Goal: Transaction & Acquisition: Purchase product/service

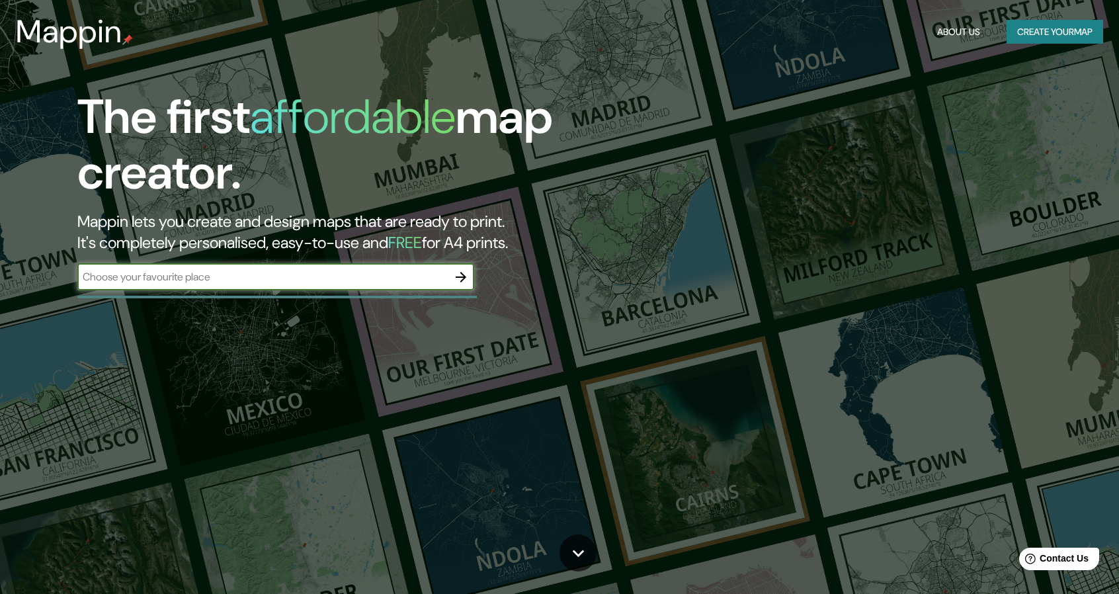
click at [295, 296] on div at bounding box center [276, 297] width 399 height 3
click at [296, 286] on div "​" at bounding box center [275, 277] width 397 height 26
type input "Hondo [PERSON_NAME]"
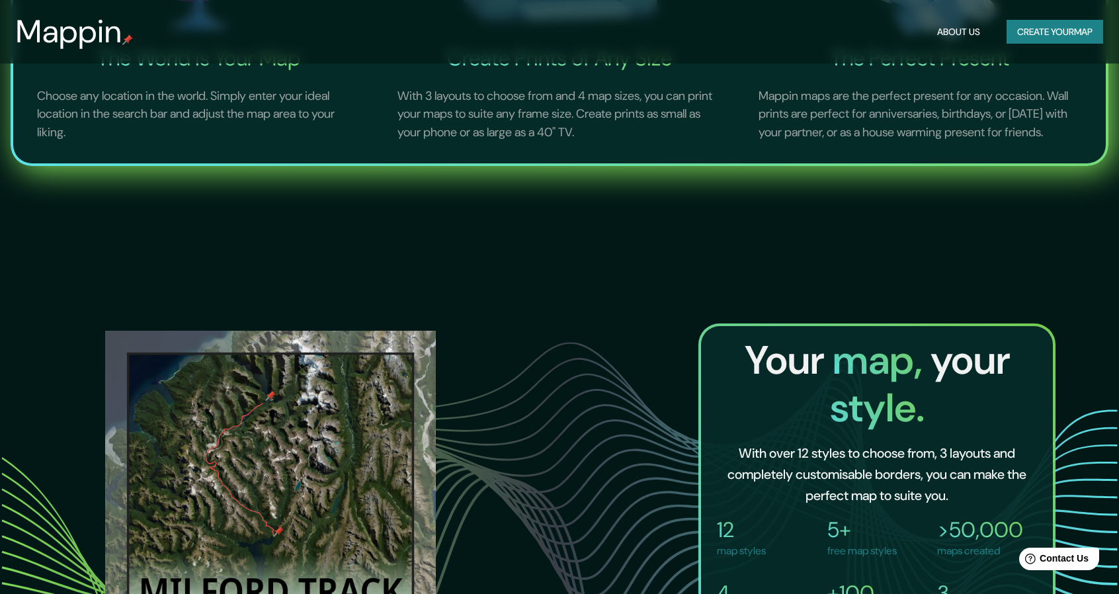
scroll to position [1058, 0]
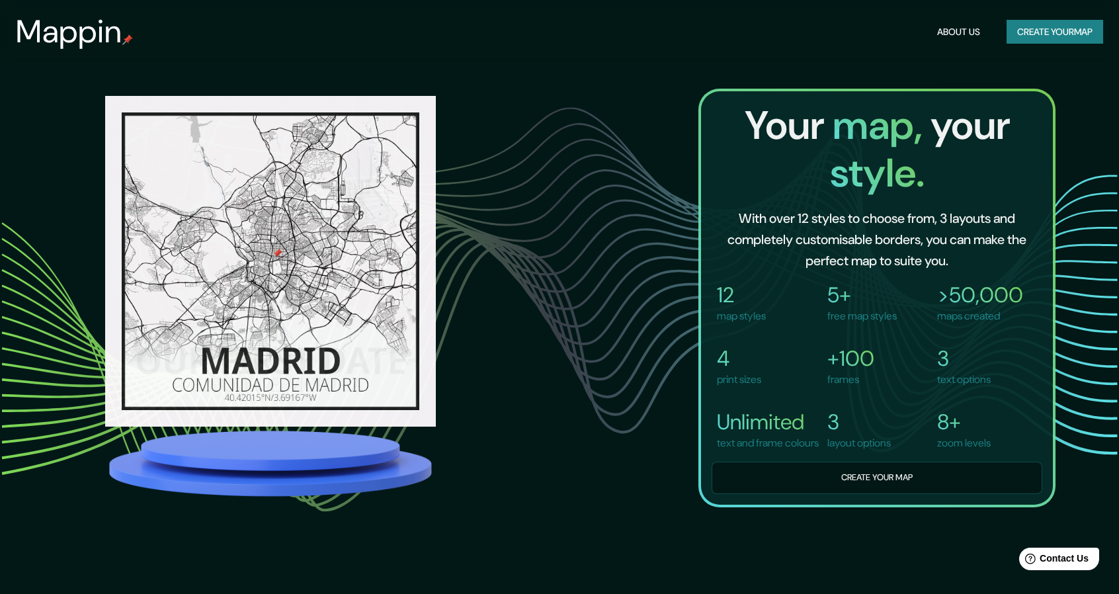
click at [534, 220] on div "Your map, your style. With over 12 styles to choose from, 3 layouts and complet…" at bounding box center [559, 298] width 992 height 419
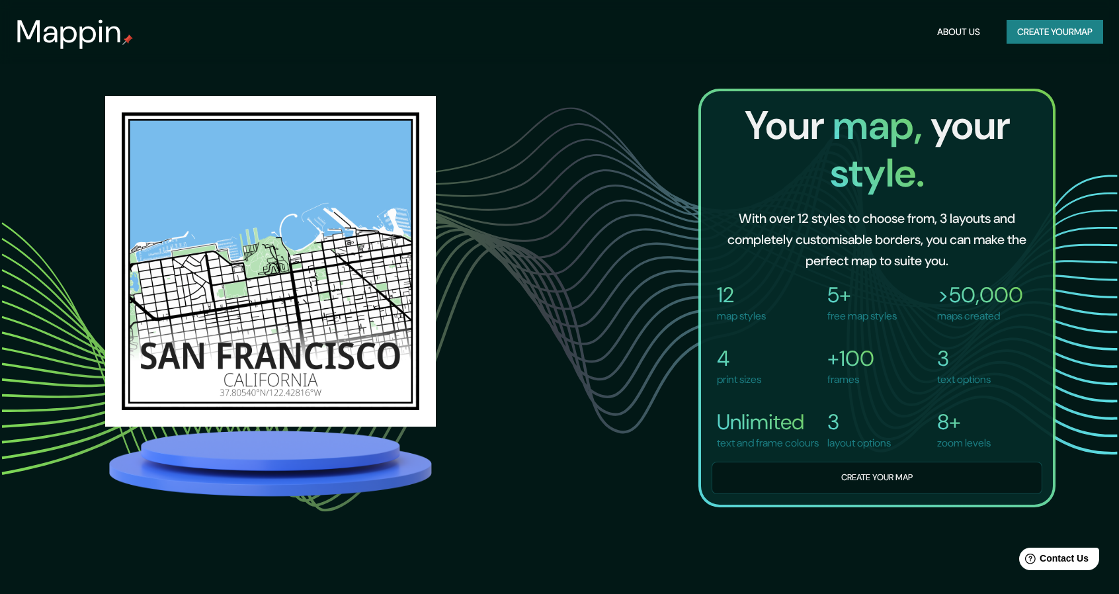
click at [1023, 40] on button "Create your map" at bounding box center [1054, 32] width 97 height 24
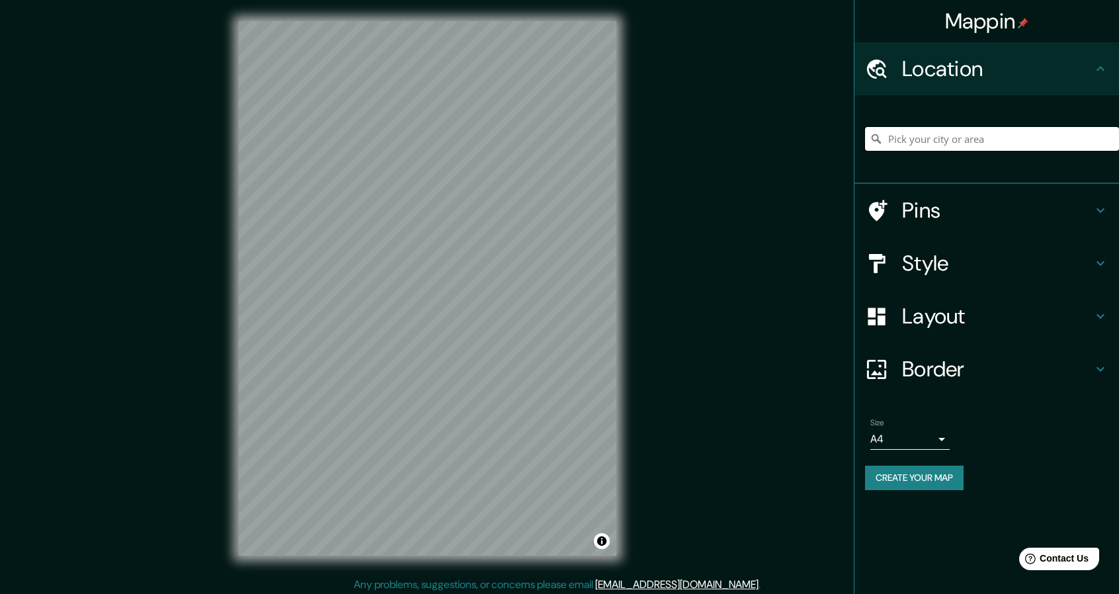
click at [938, 133] on input "Pick your city or area" at bounding box center [992, 139] width 254 height 24
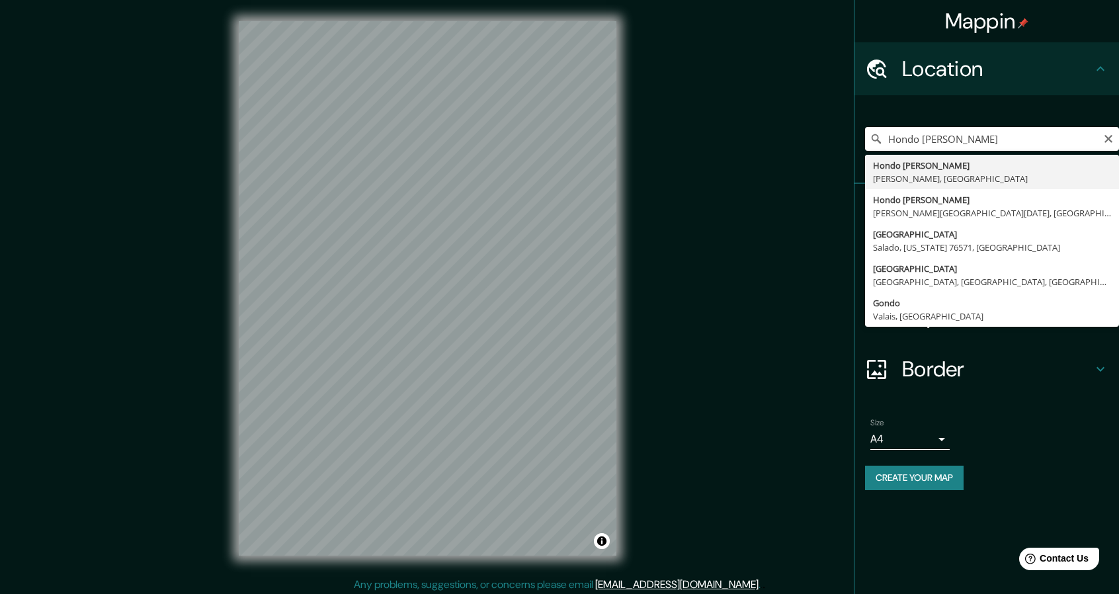
type input "[PERSON_NAME][GEOGRAPHIC_DATA], [GEOGRAPHIC_DATA]"
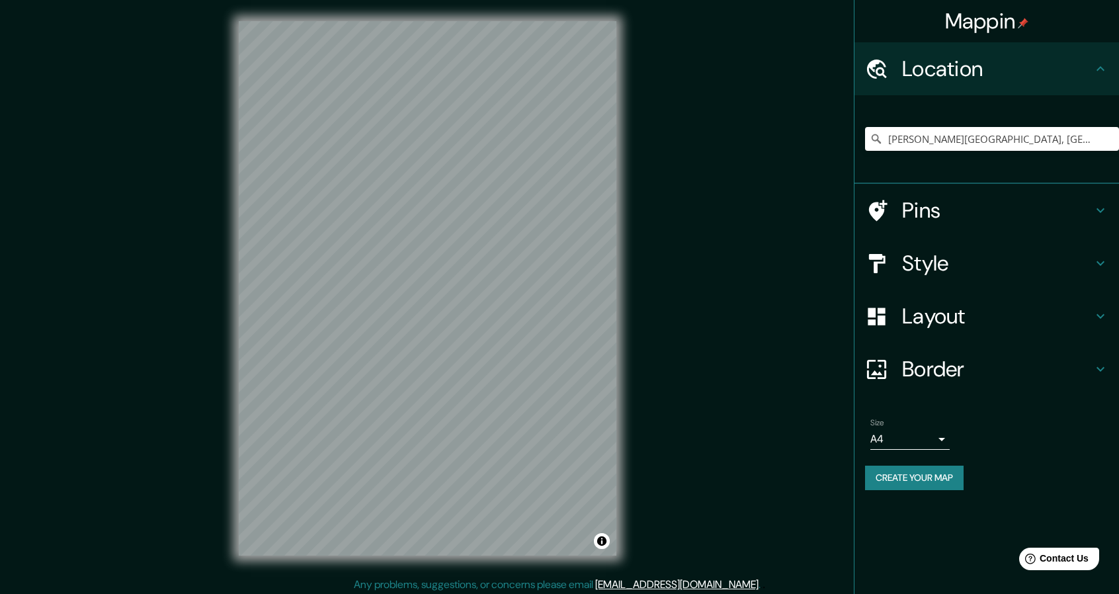
click at [1092, 194] on div "Pins" at bounding box center [986, 210] width 264 height 53
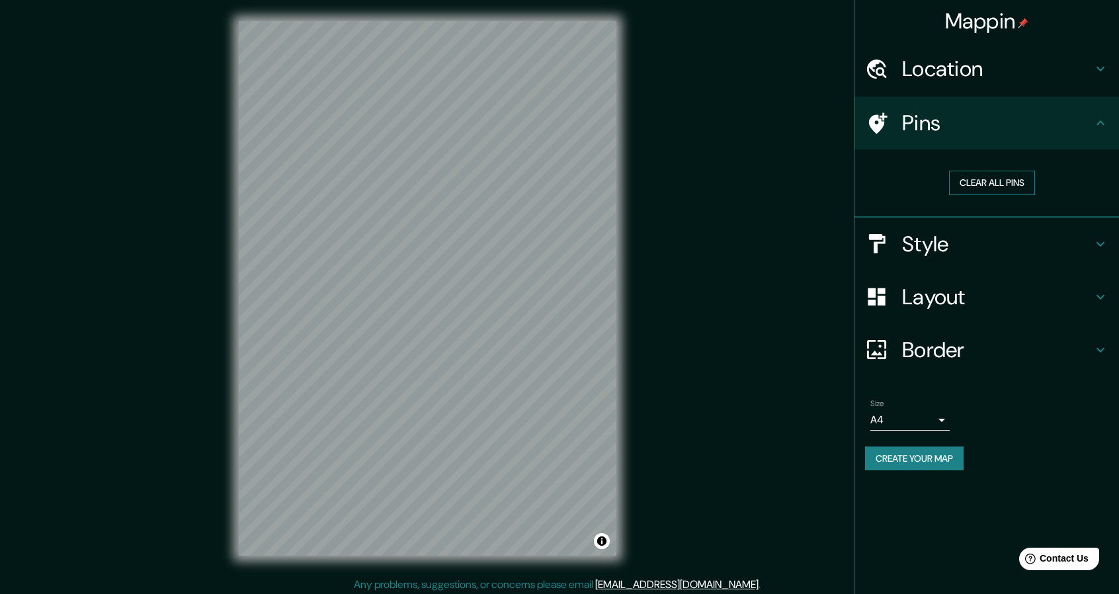
click at [1004, 186] on button "Clear all pins" at bounding box center [992, 183] width 86 height 24
click at [1098, 297] on icon at bounding box center [1100, 296] width 8 height 5
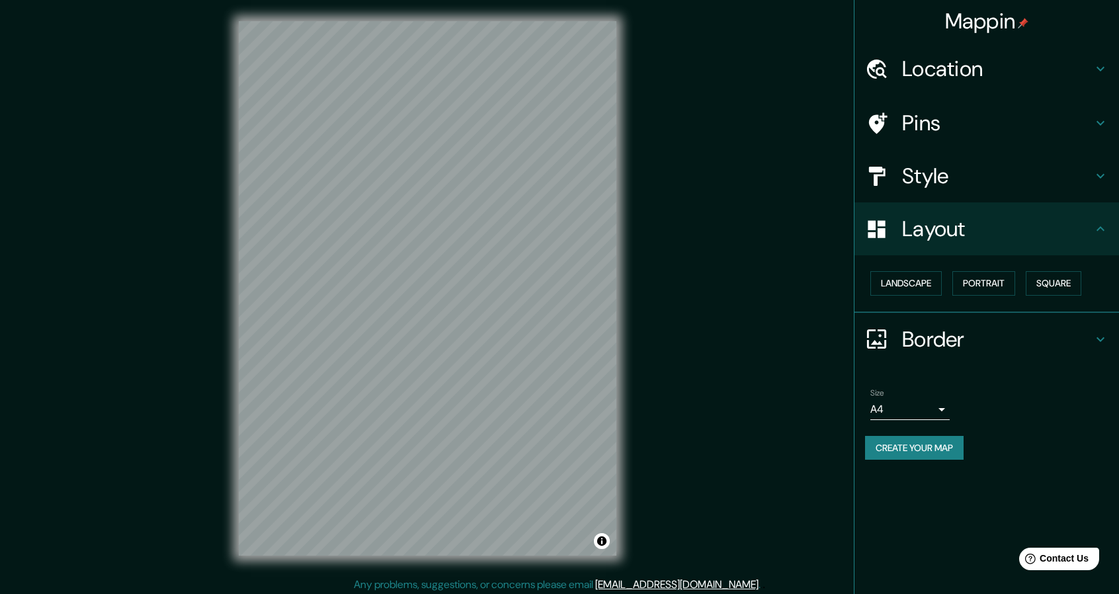
click at [1100, 333] on icon at bounding box center [1100, 339] width 16 height 16
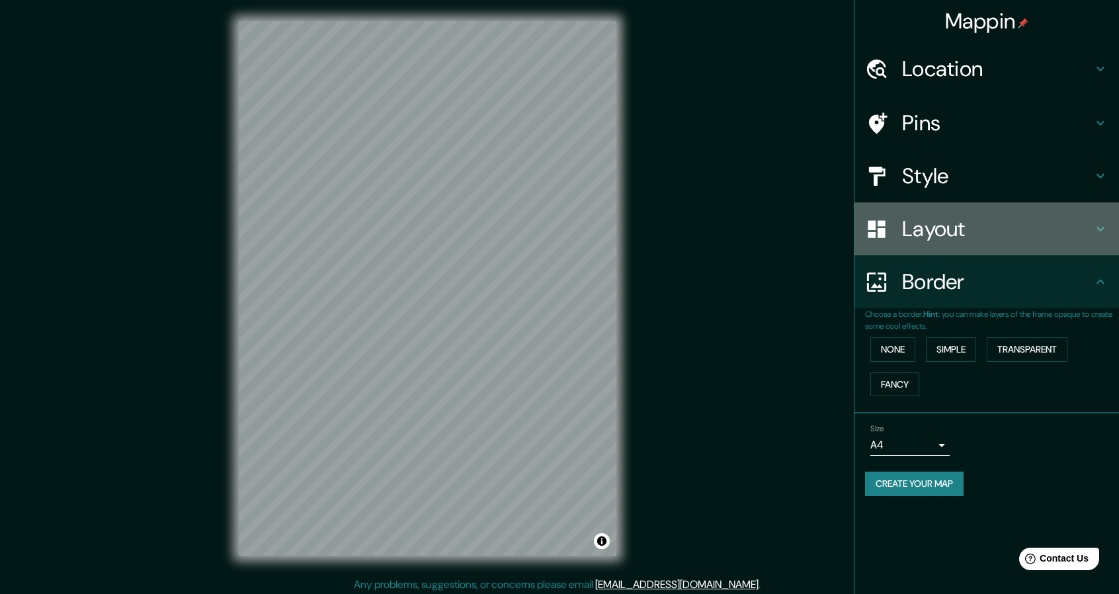
click at [1101, 216] on div "Layout" at bounding box center [986, 228] width 264 height 53
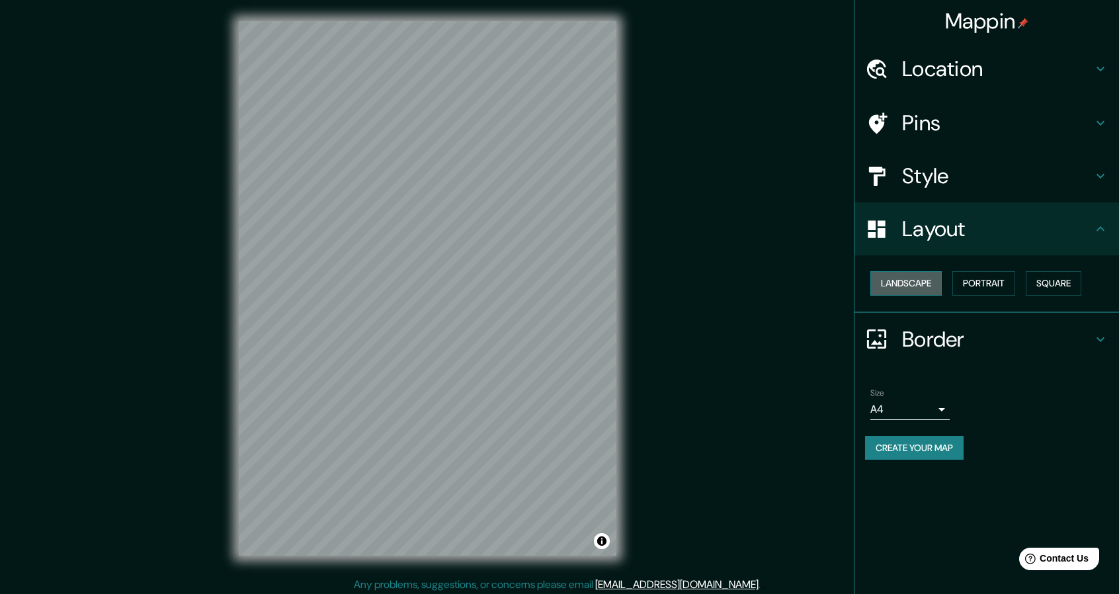
click at [884, 284] on button "Landscape" at bounding box center [905, 283] width 71 height 24
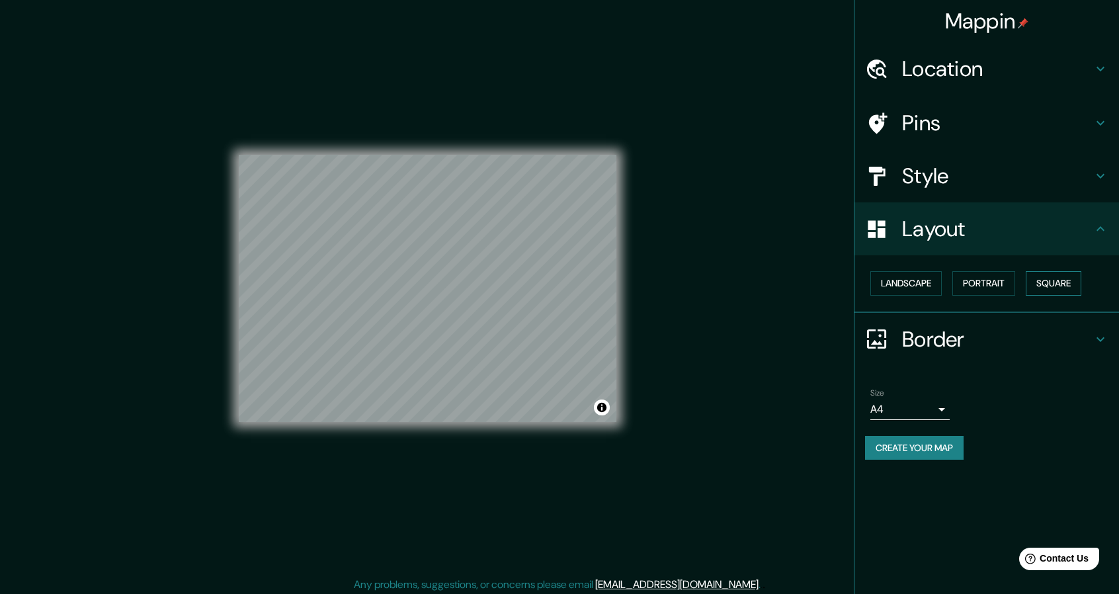
click at [1030, 282] on button "Square" at bounding box center [1054, 283] width 56 height 24
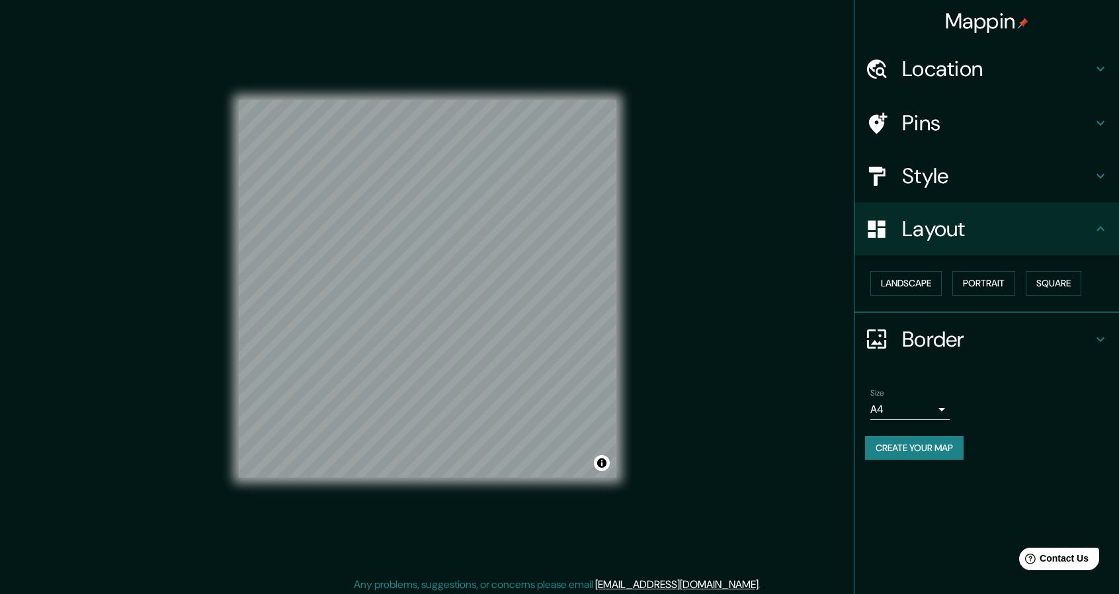
click at [1100, 121] on icon at bounding box center [1100, 123] width 16 height 16
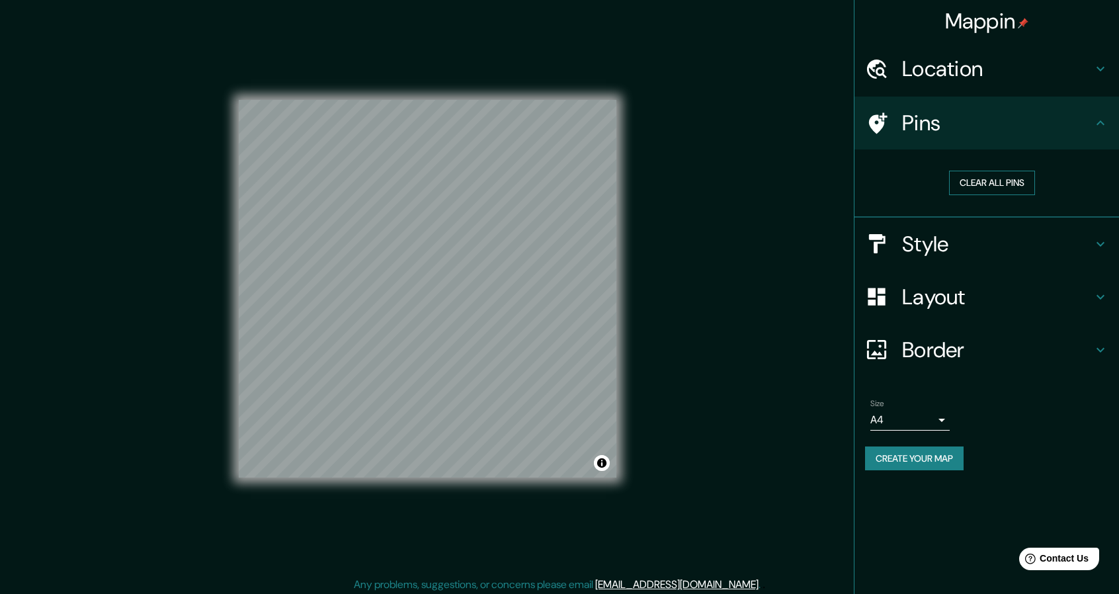
click at [1018, 181] on button "Clear all pins" at bounding box center [992, 183] width 86 height 24
click at [933, 462] on button "Create your map" at bounding box center [914, 458] width 99 height 24
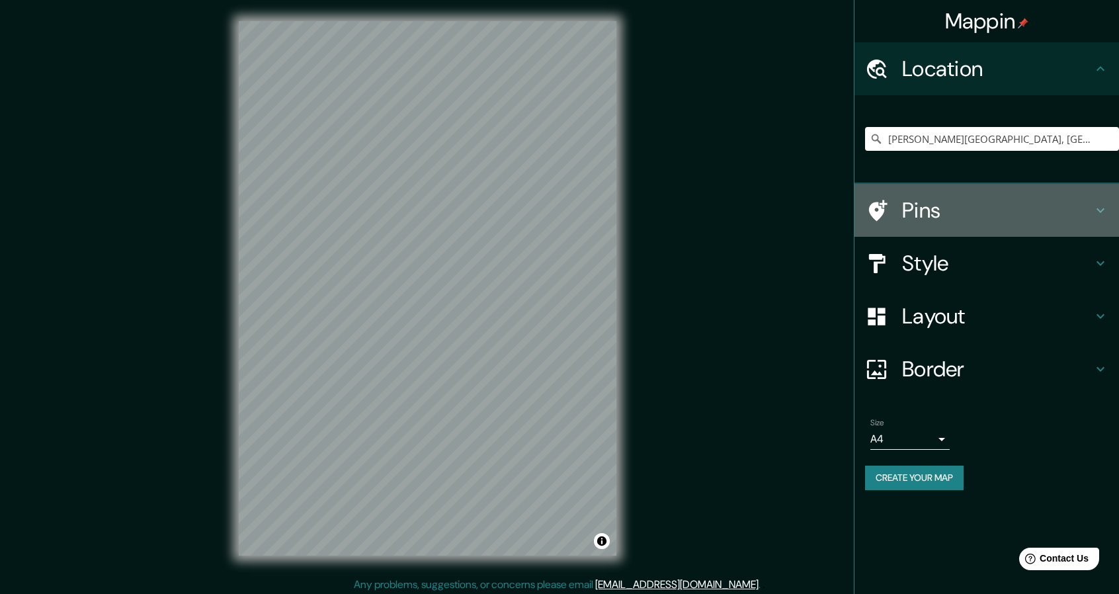
click at [1109, 200] on div "Pins" at bounding box center [986, 210] width 264 height 53
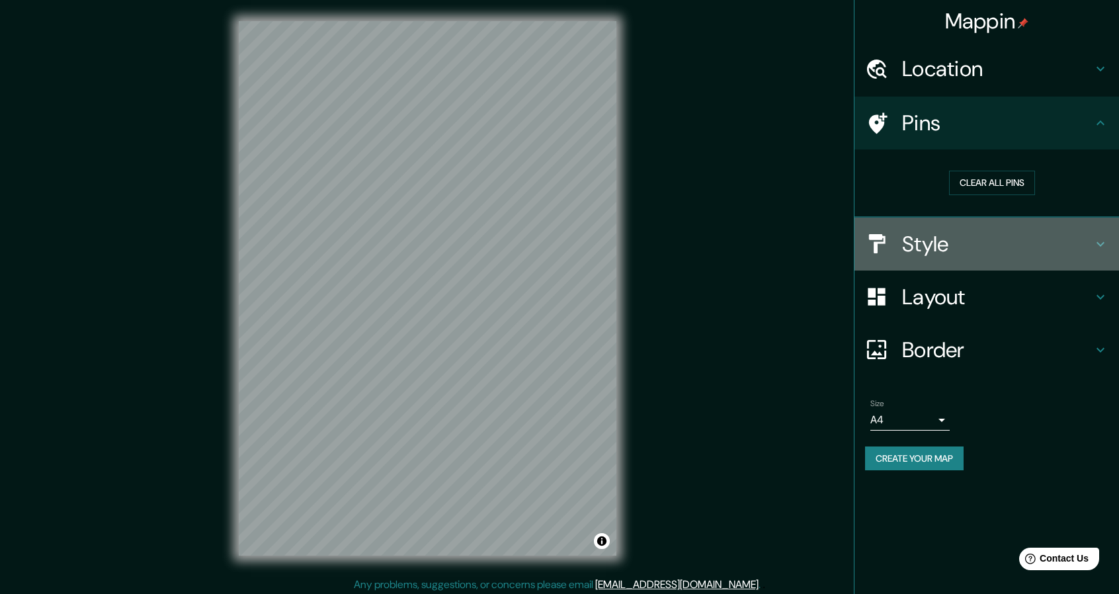
click at [1062, 227] on div "Style" at bounding box center [986, 244] width 264 height 53
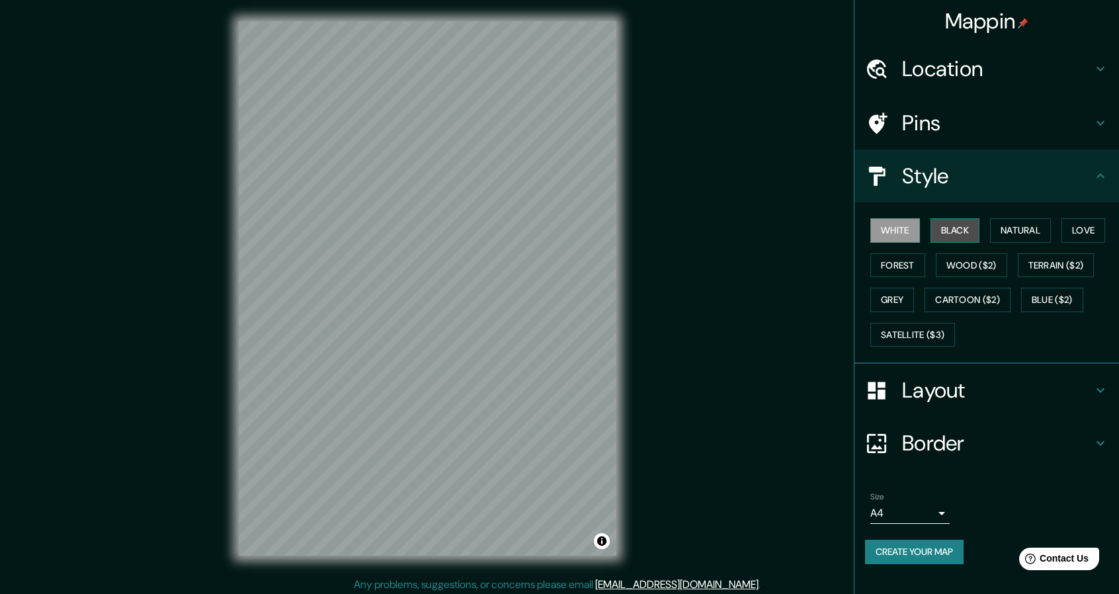
click at [969, 228] on button "Black" at bounding box center [955, 230] width 50 height 24
click at [1034, 227] on button "Natural" at bounding box center [1020, 230] width 61 height 24
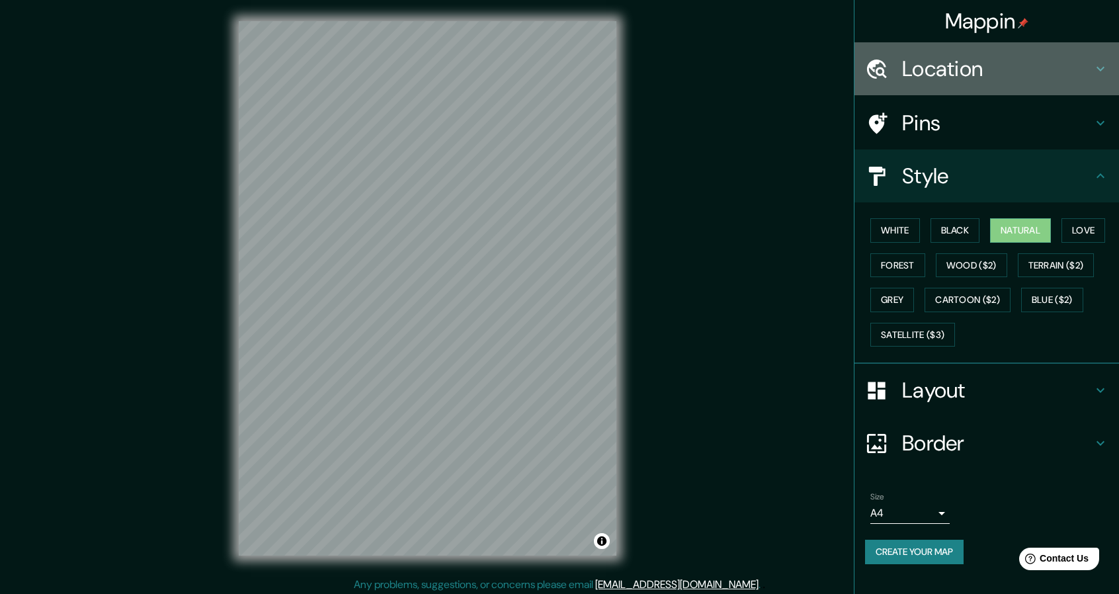
click at [1092, 64] on h4 "Location" at bounding box center [997, 69] width 190 height 26
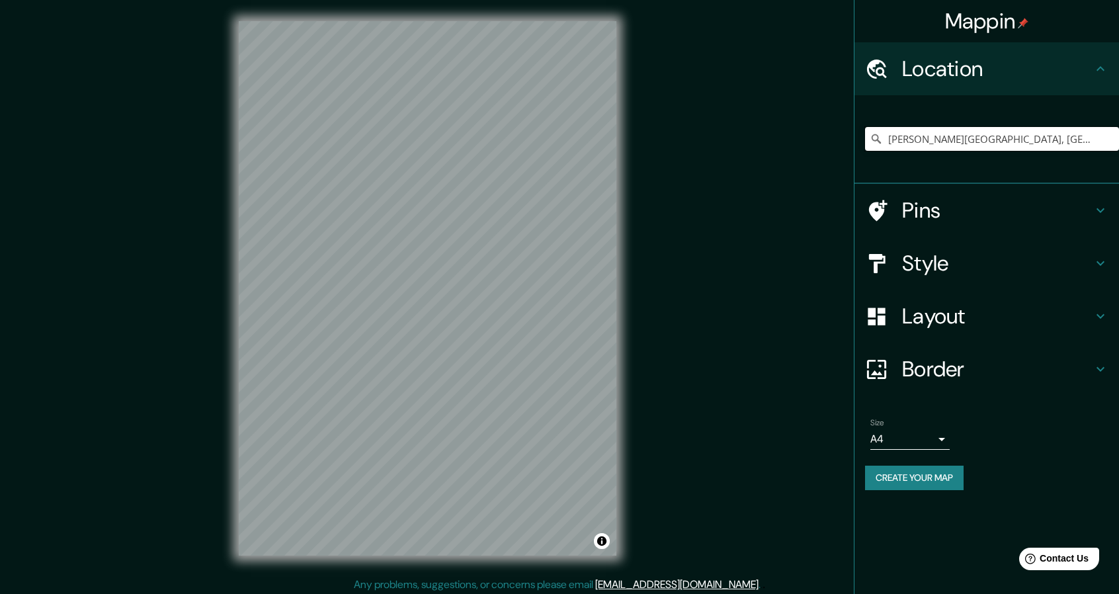
click at [991, 140] on input "[PERSON_NAME][GEOGRAPHIC_DATA], [GEOGRAPHIC_DATA]" at bounding box center [992, 139] width 254 height 24
click at [1106, 136] on input "[PERSON_NAME][GEOGRAPHIC_DATA], [GEOGRAPHIC_DATA]" at bounding box center [992, 139] width 254 height 24
click at [1095, 140] on input "[PERSON_NAME][GEOGRAPHIC_DATA], [GEOGRAPHIC_DATA]" at bounding box center [992, 139] width 254 height 24
drag, startPoint x: 1095, startPoint y: 140, endPoint x: 896, endPoint y: 163, distance: 200.4
click at [896, 163] on div "[PERSON_NAME][GEOGRAPHIC_DATA], [GEOGRAPHIC_DATA]" at bounding box center [992, 139] width 254 height 66
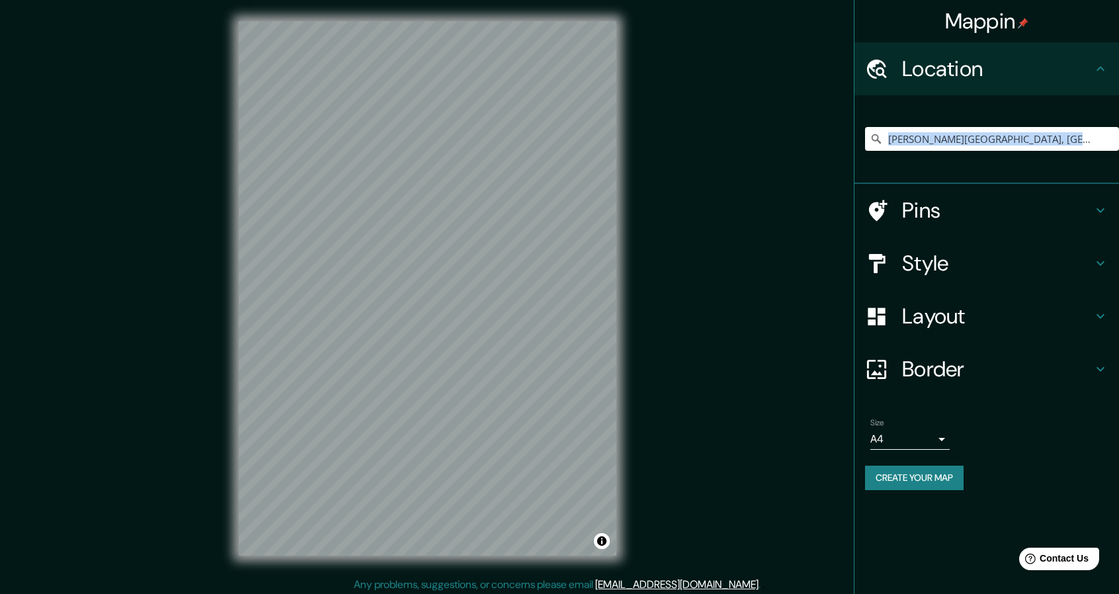
drag, startPoint x: 895, startPoint y: 161, endPoint x: 934, endPoint y: 222, distance: 72.8
click at [924, 210] on ul "Location [GEOGRAPHIC_DATA][PERSON_NAME][GEOGRAPHIC_DATA], [GEOGRAPHIC_DATA] Pin…" at bounding box center [986, 274] width 264 height 464
click at [908, 151] on div "[PERSON_NAME][GEOGRAPHIC_DATA], [GEOGRAPHIC_DATA]" at bounding box center [992, 139] width 254 height 66
click at [875, 138] on icon at bounding box center [876, 138] width 13 height 13
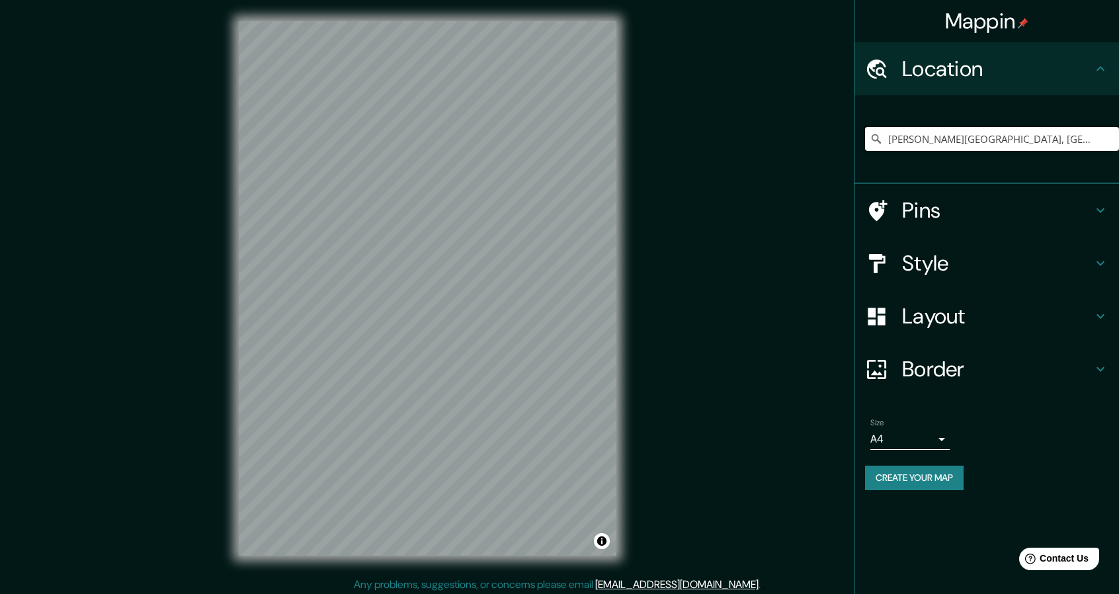
click at [895, 133] on input "[PERSON_NAME][GEOGRAPHIC_DATA], [GEOGRAPHIC_DATA]" at bounding box center [992, 139] width 254 height 24
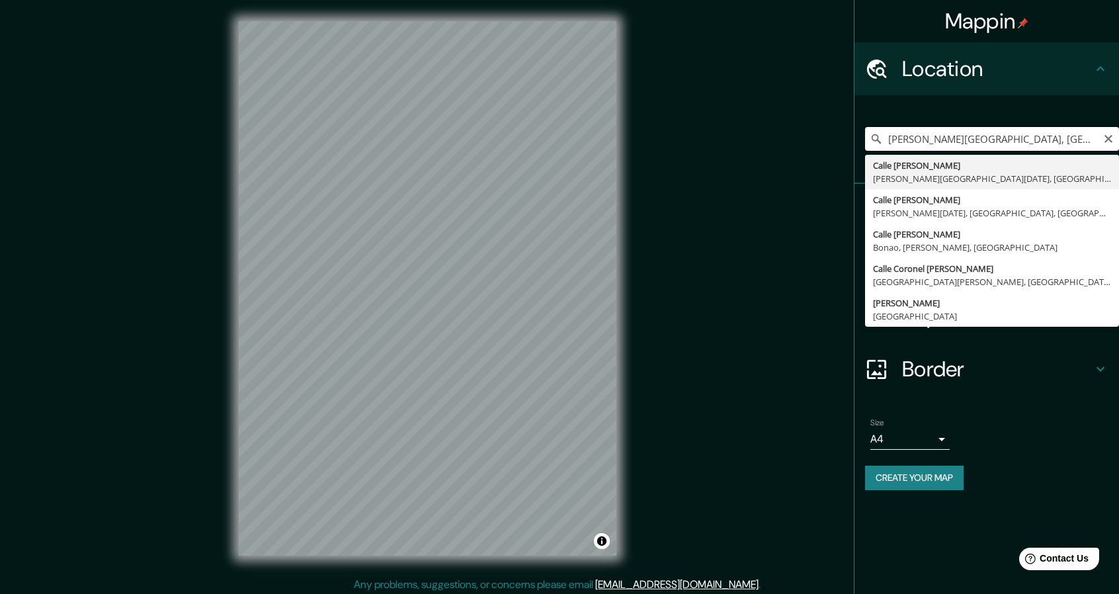
click at [1100, 136] on input "[PERSON_NAME][GEOGRAPHIC_DATA], [GEOGRAPHIC_DATA]" at bounding box center [992, 139] width 254 height 24
type input "V"
type input "[PERSON_NAME][GEOGRAPHIC_DATA], [GEOGRAPHIC_DATA]"
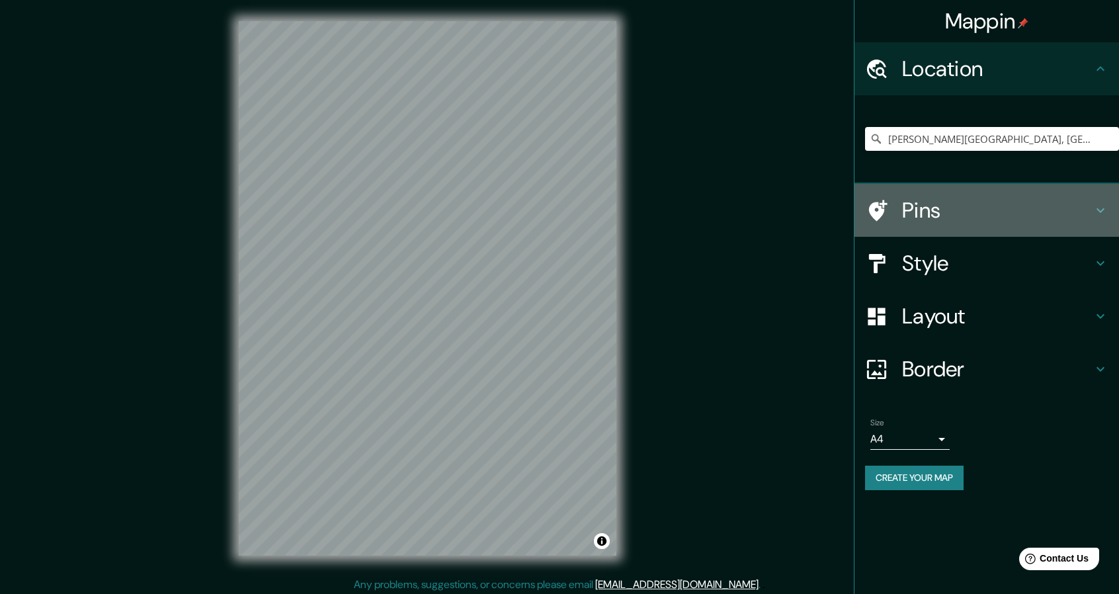
click at [1093, 208] on icon at bounding box center [1100, 210] width 16 height 16
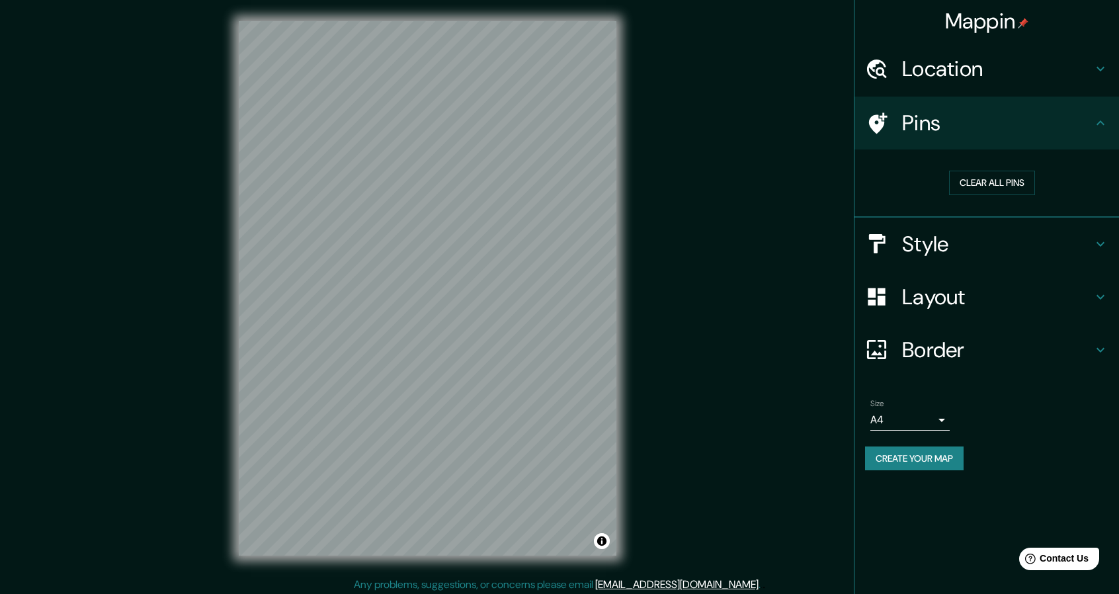
click at [1095, 237] on icon at bounding box center [1100, 244] width 16 height 16
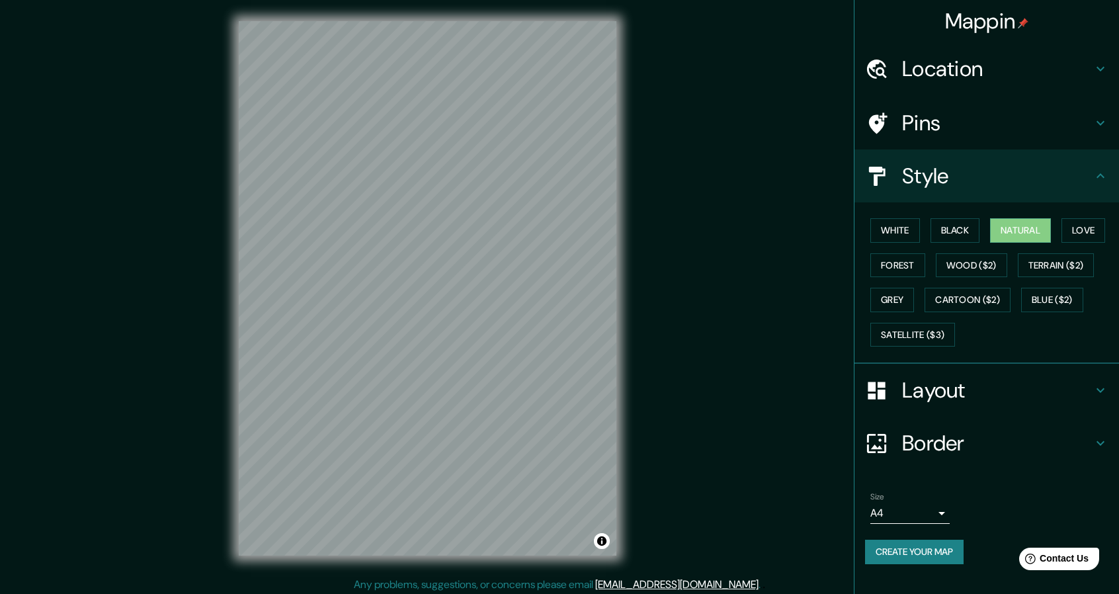
click at [1096, 384] on icon at bounding box center [1100, 390] width 16 height 16
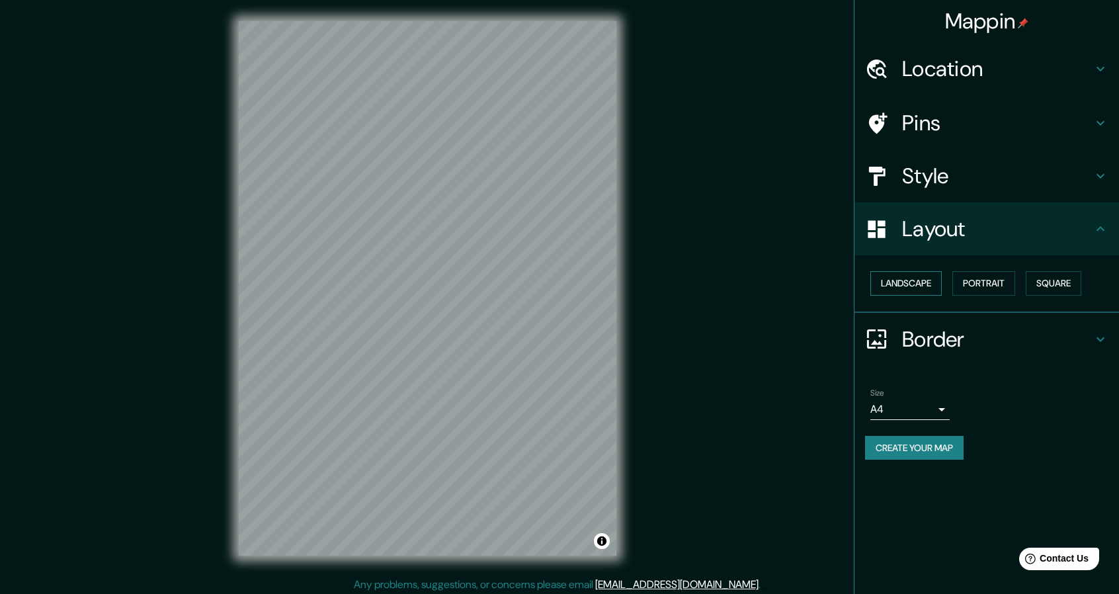
click at [914, 285] on button "Landscape" at bounding box center [905, 283] width 71 height 24
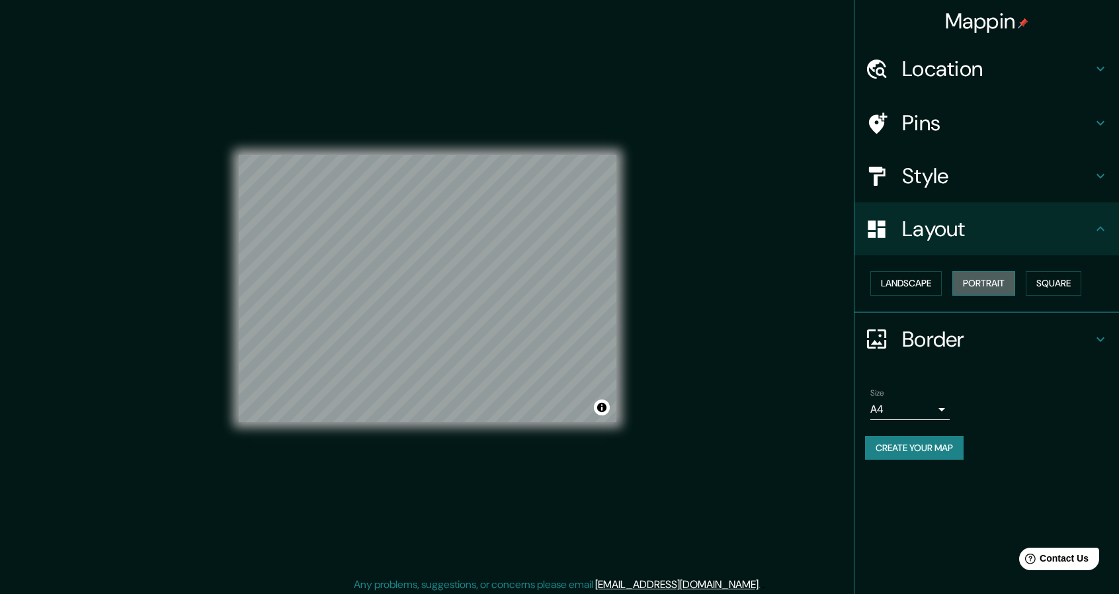
click at [973, 274] on button "Portrait" at bounding box center [983, 283] width 63 height 24
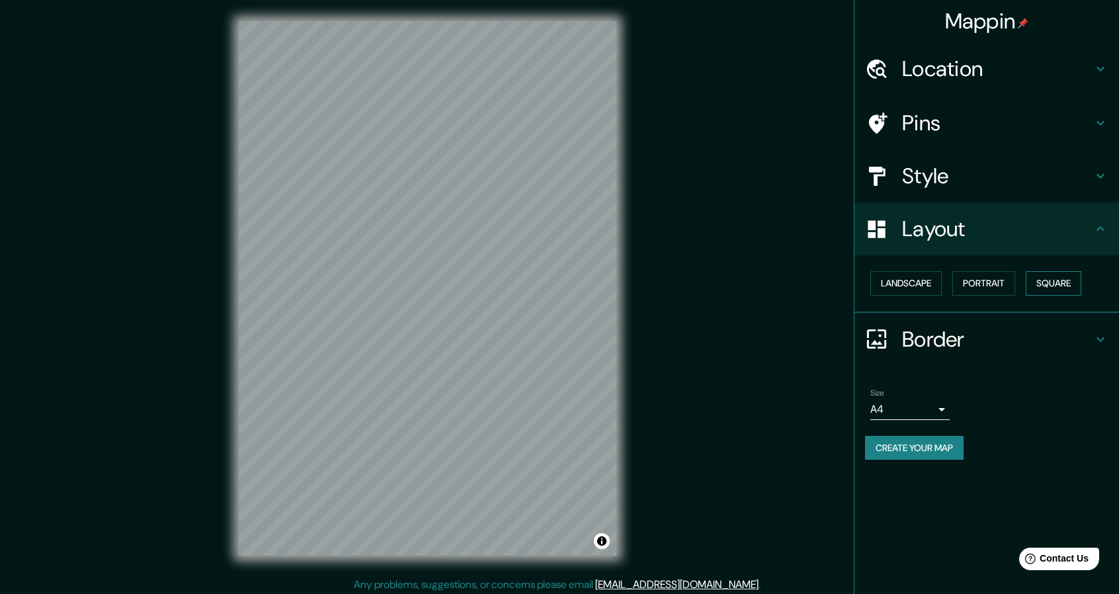
click at [1043, 286] on button "Square" at bounding box center [1054, 283] width 56 height 24
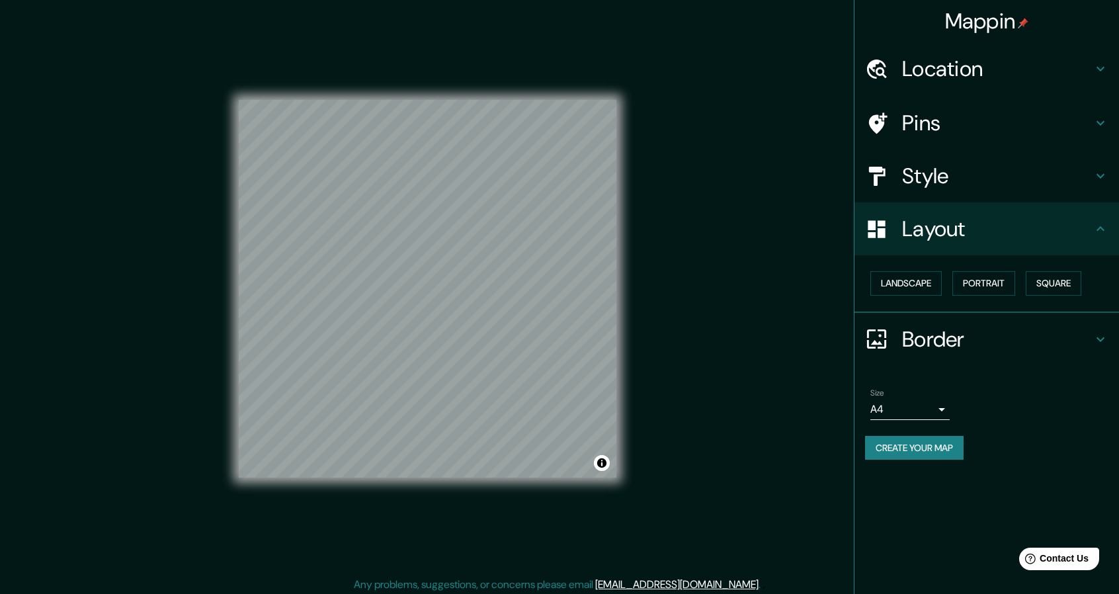
click at [1100, 341] on icon at bounding box center [1100, 339] width 16 height 16
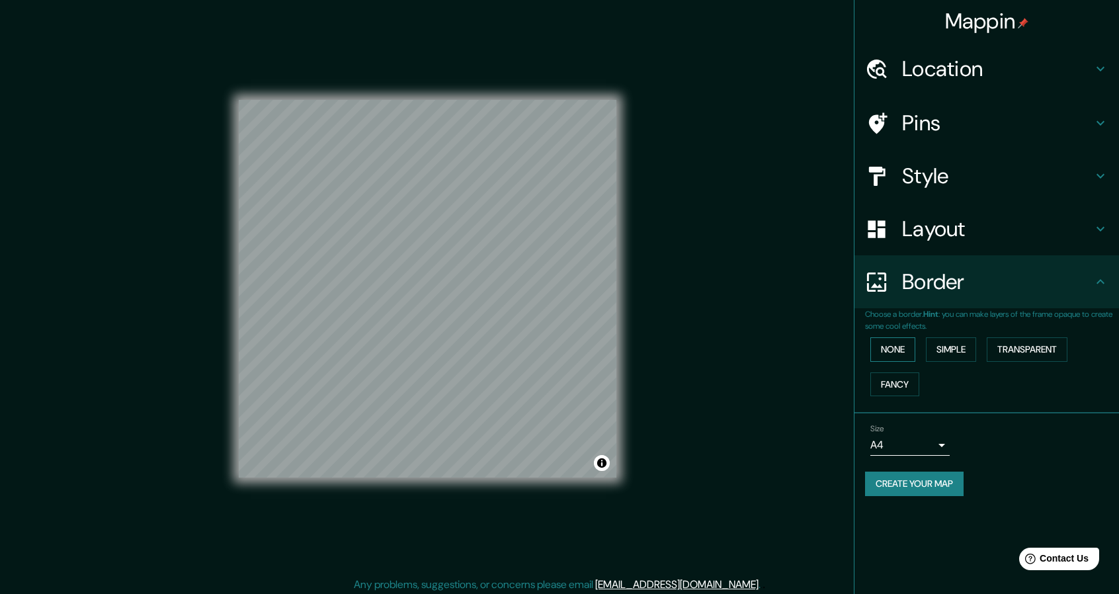
click at [894, 342] on button "None" at bounding box center [892, 349] width 45 height 24
click at [942, 343] on button "Simple" at bounding box center [951, 349] width 50 height 24
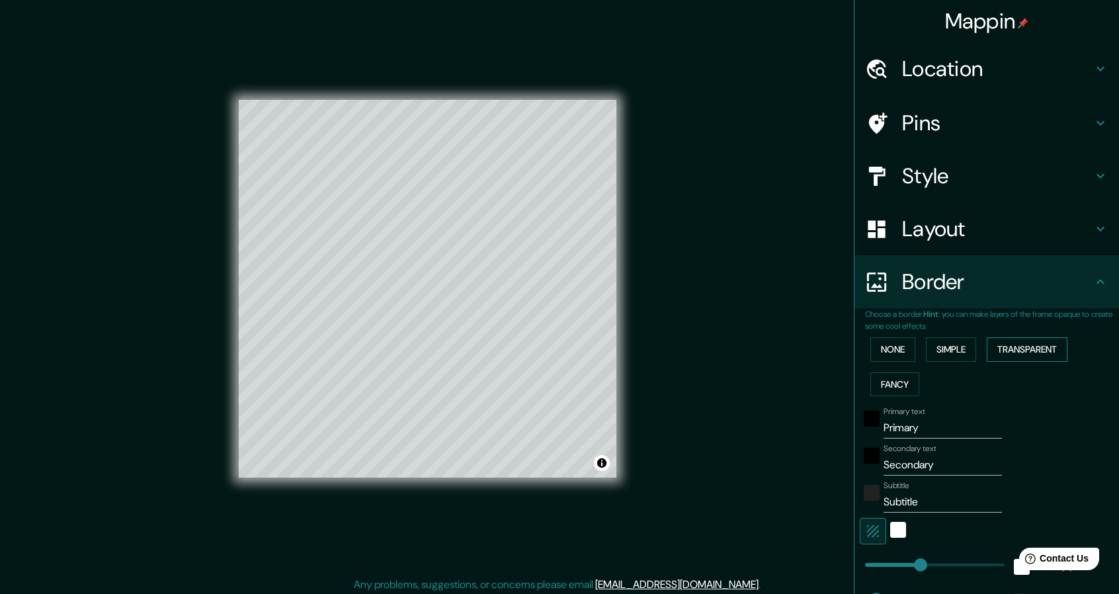
click at [1002, 345] on button "Transparent" at bounding box center [1027, 349] width 81 height 24
drag, startPoint x: 889, startPoint y: 372, endPoint x: 889, endPoint y: 384, distance: 11.2
click at [889, 376] on button "Fancy" at bounding box center [894, 384] width 49 height 24
click at [877, 348] on button "None" at bounding box center [892, 349] width 45 height 24
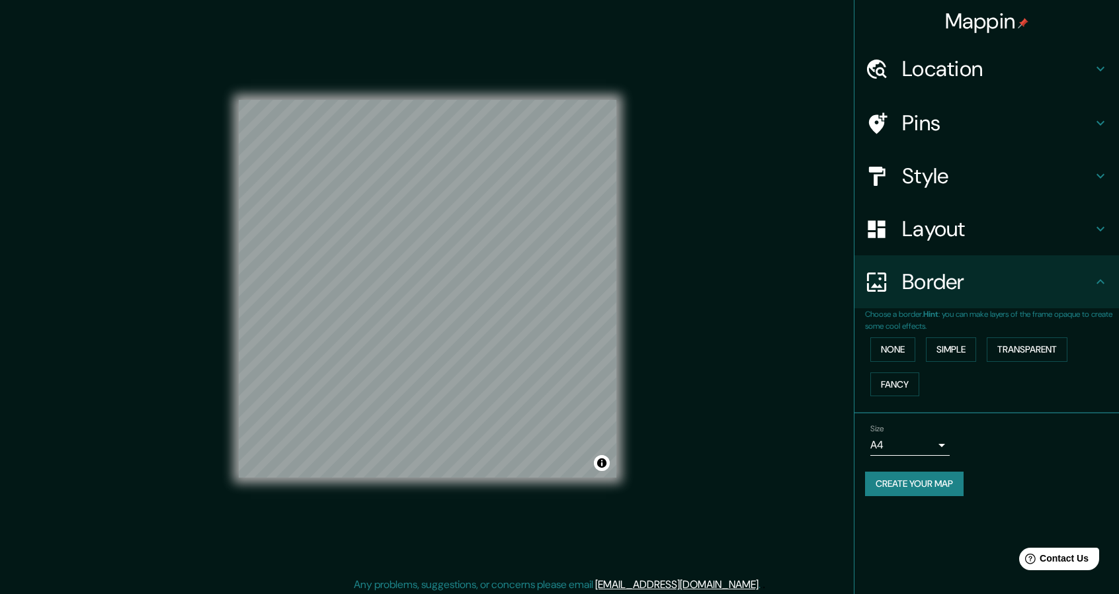
click at [943, 437] on body "Mappin Location [GEOGRAPHIC_DATA][PERSON_NAME][GEOGRAPHIC_DATA], [GEOGRAPHIC_DA…" at bounding box center [559, 297] width 1119 height 594
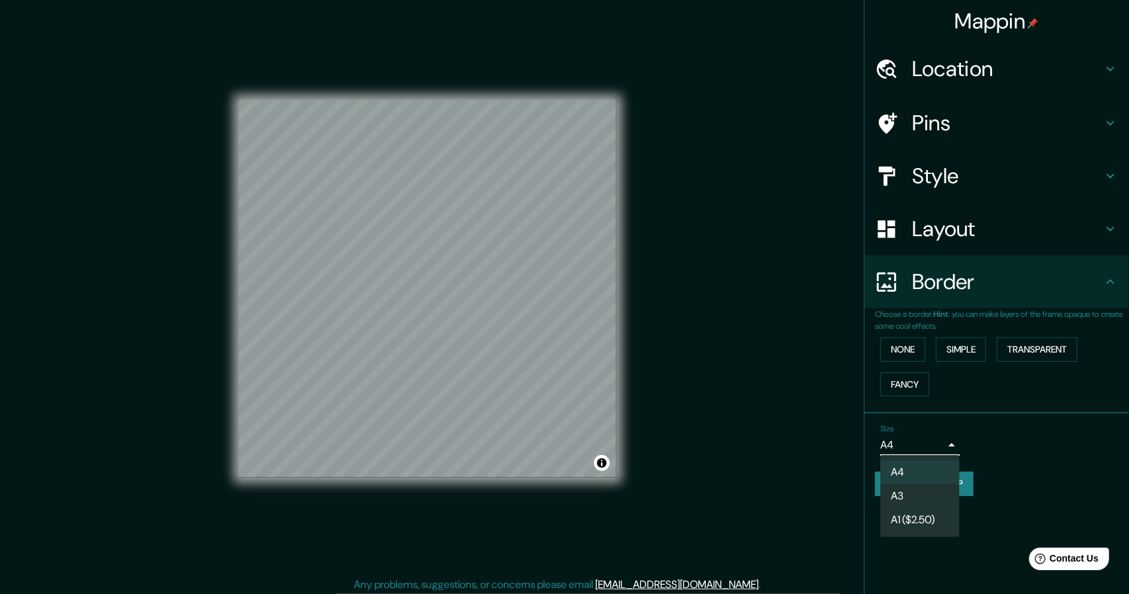
click at [932, 493] on li "A3" at bounding box center [919, 496] width 79 height 24
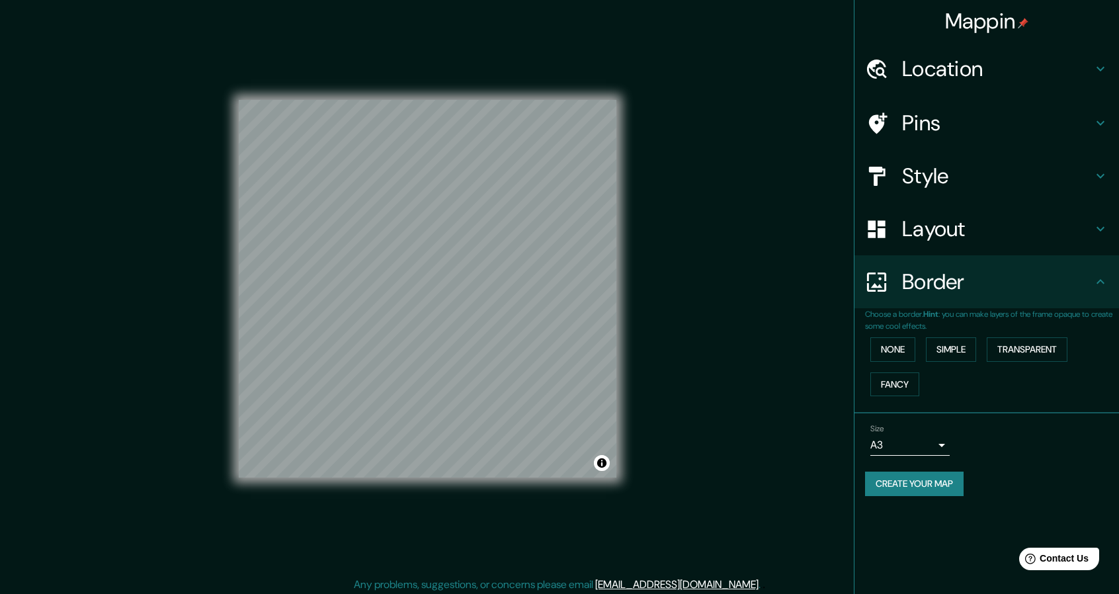
drag, startPoint x: 502, startPoint y: 95, endPoint x: 764, endPoint y: 225, distance: 292.5
click at [764, 225] on div "Mappin Location [GEOGRAPHIC_DATA][PERSON_NAME][GEOGRAPHIC_DATA], [GEOGRAPHIC_DA…" at bounding box center [559, 299] width 1119 height 598
click at [1105, 63] on icon at bounding box center [1100, 69] width 16 height 16
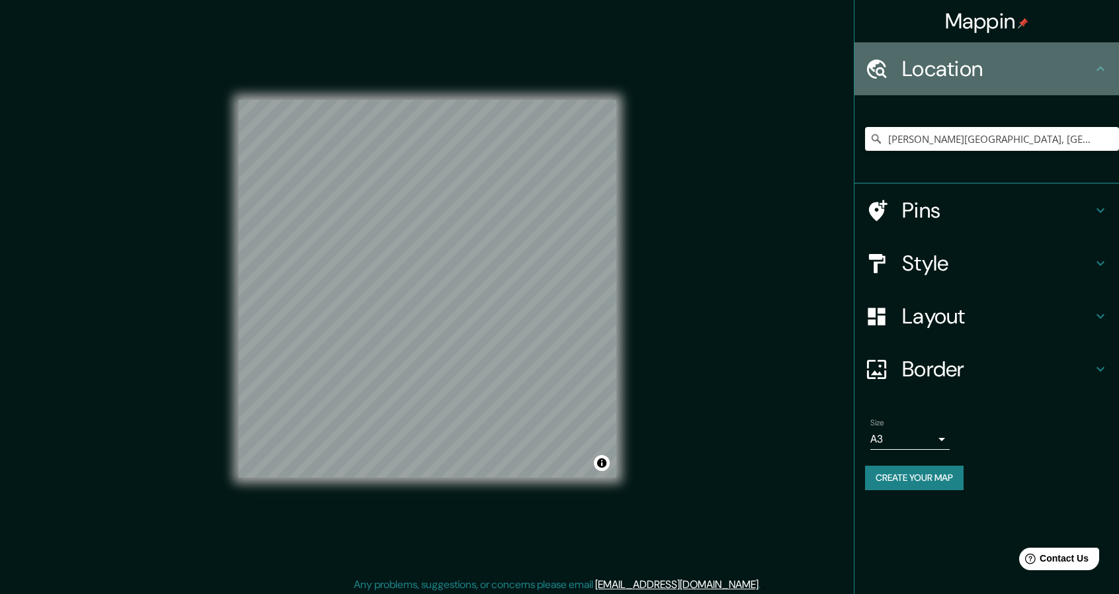
click at [1105, 63] on icon at bounding box center [1100, 69] width 16 height 16
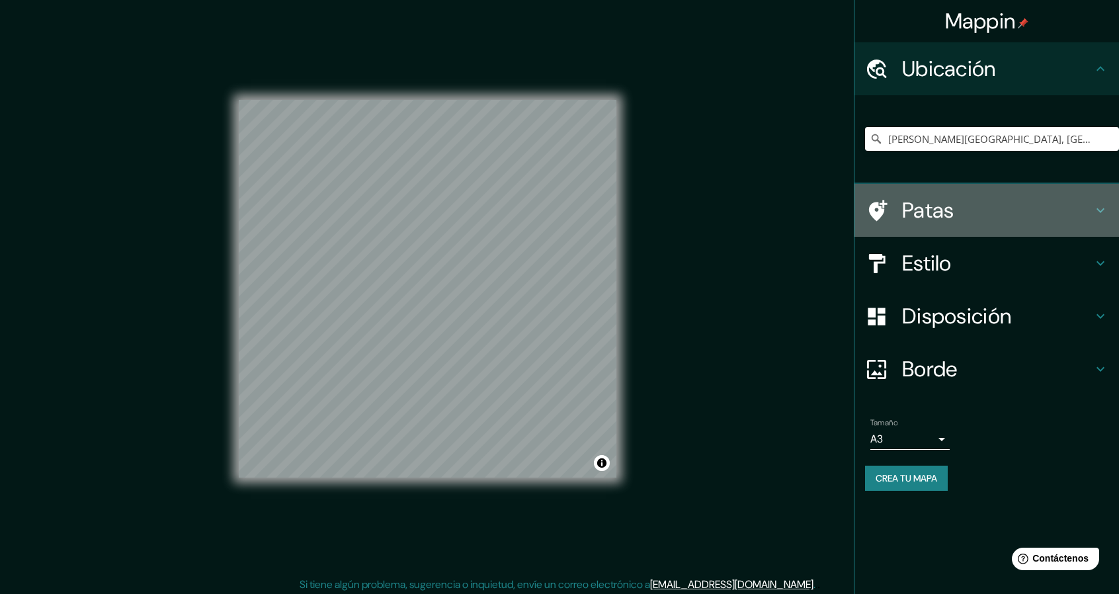
click at [1107, 204] on icon at bounding box center [1100, 210] width 16 height 16
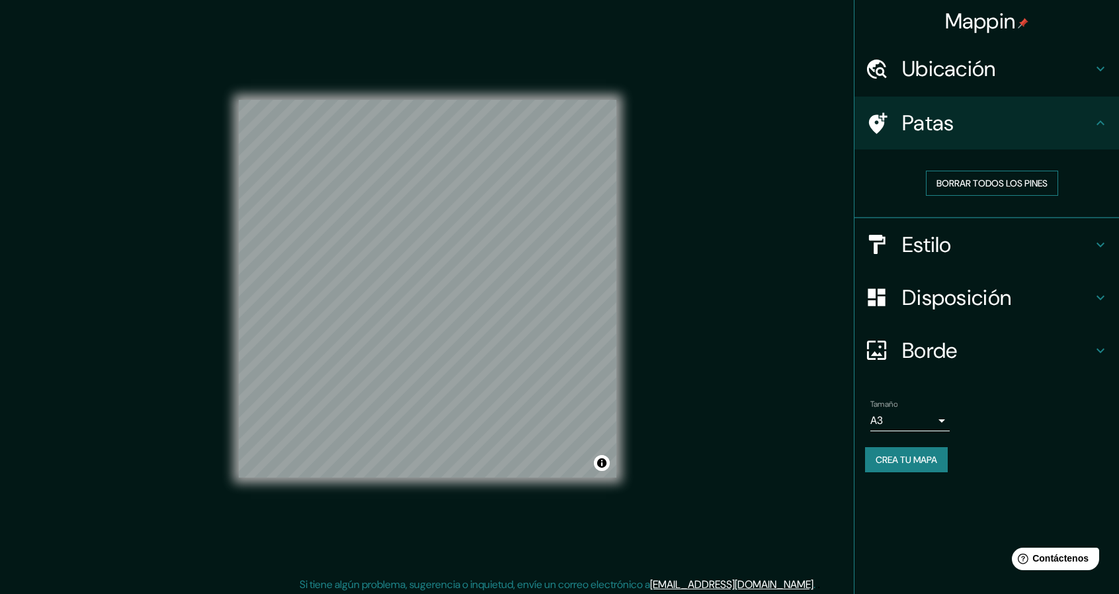
click at [1020, 179] on font "Borrar todos los pines" at bounding box center [991, 183] width 111 height 12
click at [1098, 232] on div "Estilo" at bounding box center [986, 244] width 264 height 53
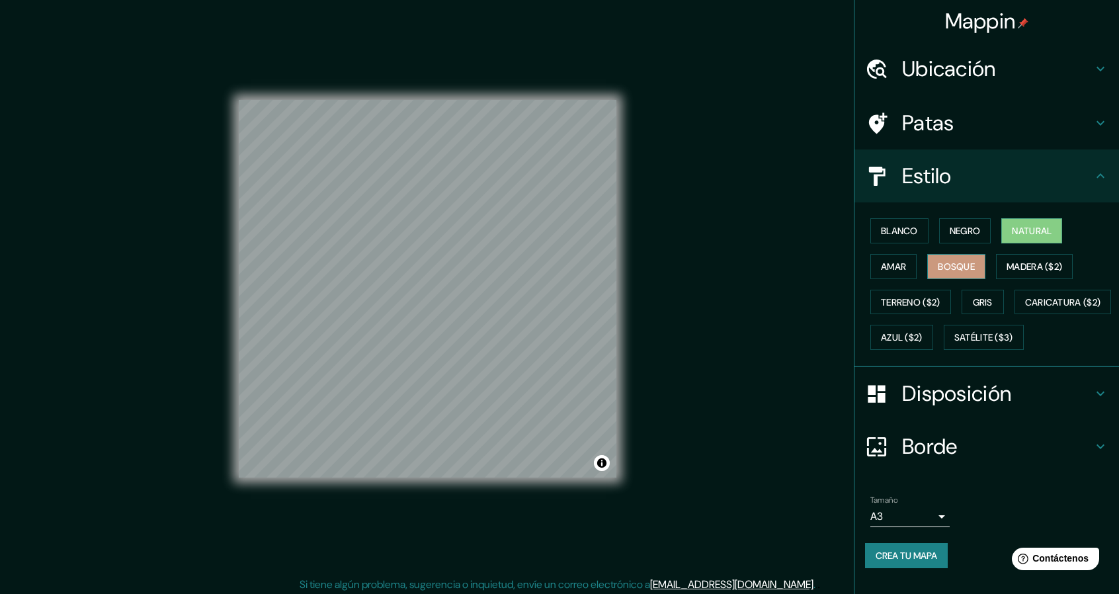
click at [959, 256] on button "Bosque" at bounding box center [956, 266] width 58 height 25
click at [885, 264] on font "Amar" at bounding box center [893, 267] width 25 height 12
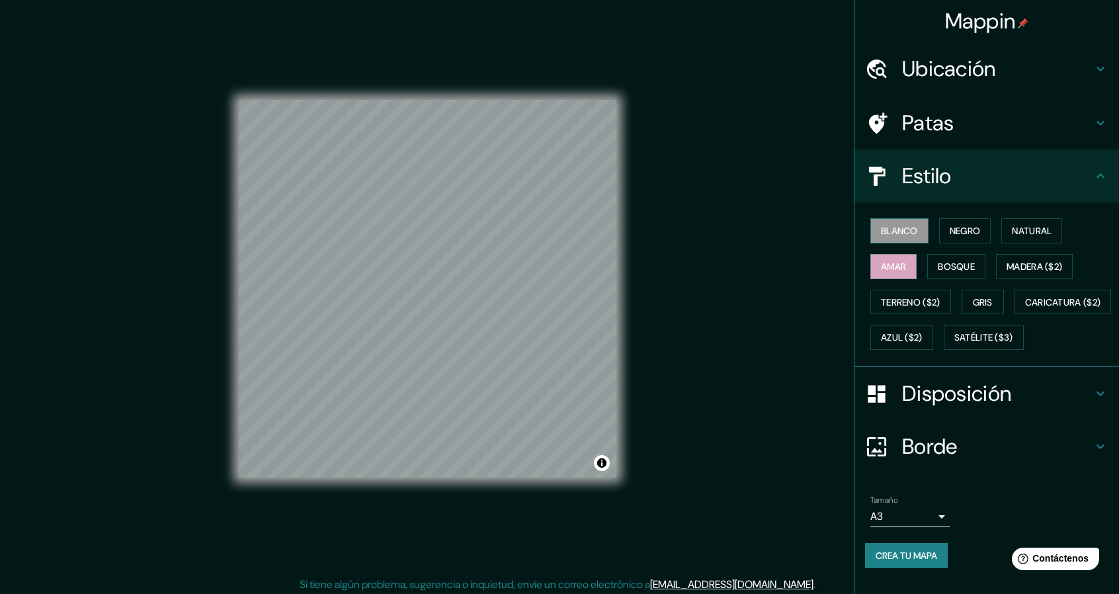
click at [894, 235] on font "Blanco" at bounding box center [899, 231] width 37 height 12
click at [950, 233] on font "Negro" at bounding box center [965, 231] width 31 height 12
click at [1012, 231] on font "Natural" at bounding box center [1032, 231] width 40 height 12
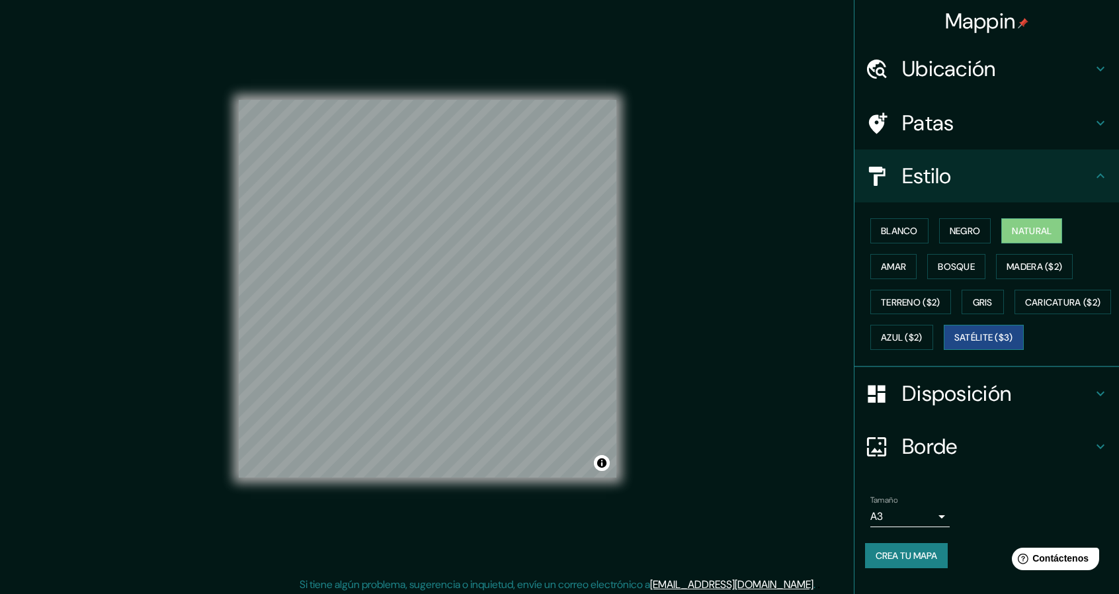
click at [954, 344] on font "Satélite ($3)" at bounding box center [983, 338] width 59 height 12
click at [1025, 308] on font "Caricatura ($2)" at bounding box center [1063, 302] width 76 height 12
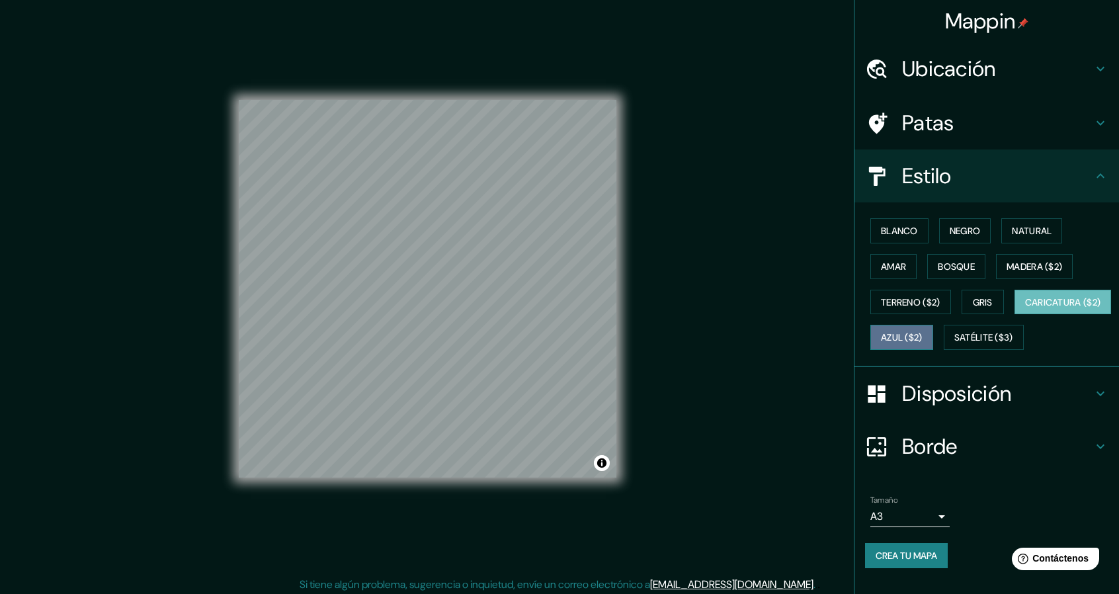
click at [922, 332] on font "Azul ($2)" at bounding box center [902, 338] width 42 height 12
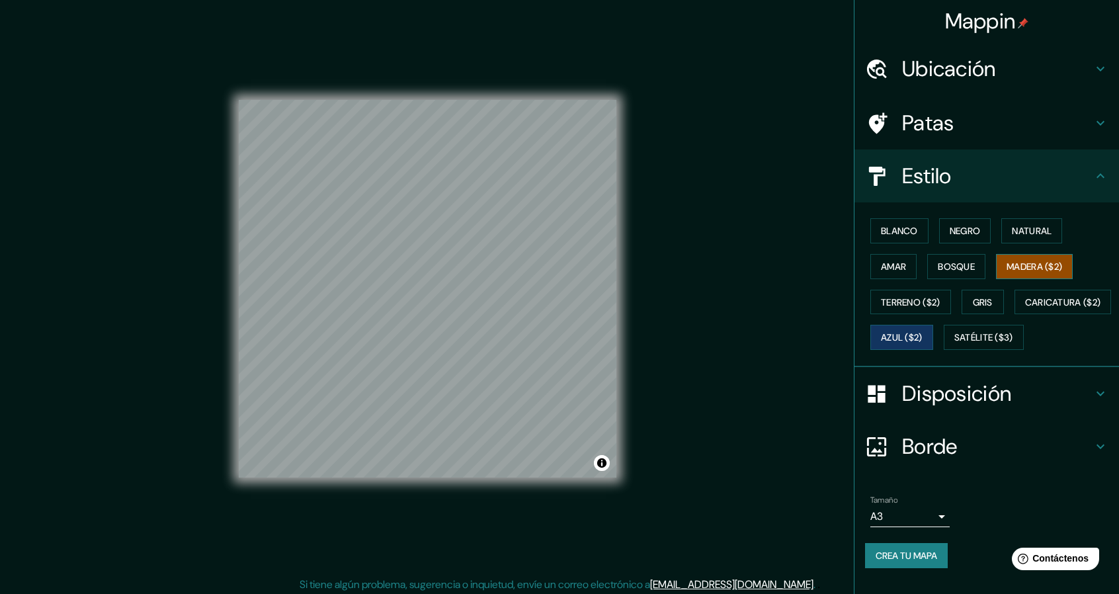
click at [1036, 271] on font "Madera ($2)" at bounding box center [1034, 266] width 56 height 17
click at [1024, 227] on font "Natural" at bounding box center [1032, 231] width 40 height 12
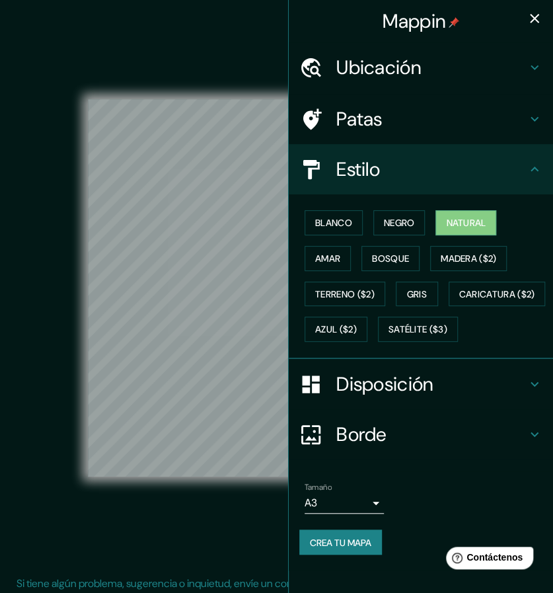
click at [529, 19] on icon "button" at bounding box center [535, 19] width 16 height 16
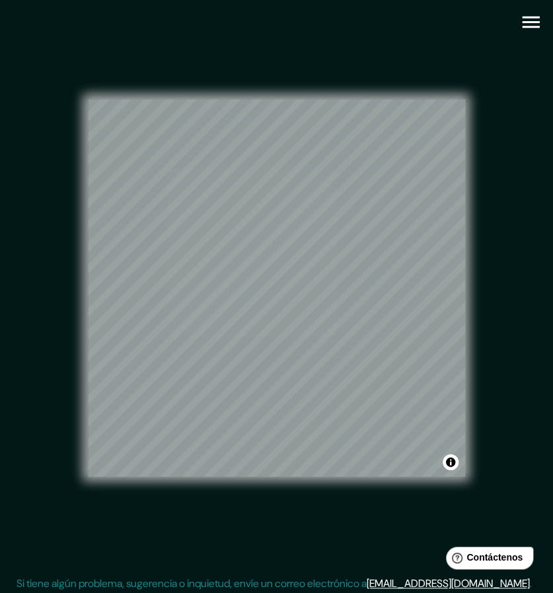
click at [179, 7] on div "© Mapbox © OpenStreetMap Improve this map" at bounding box center [277, 288] width 540 height 576
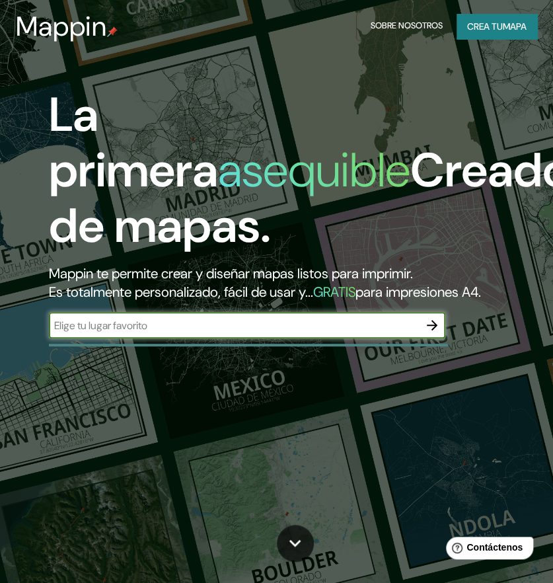
click at [490, 31] on font "Crea tu" at bounding box center [485, 26] width 36 height 12
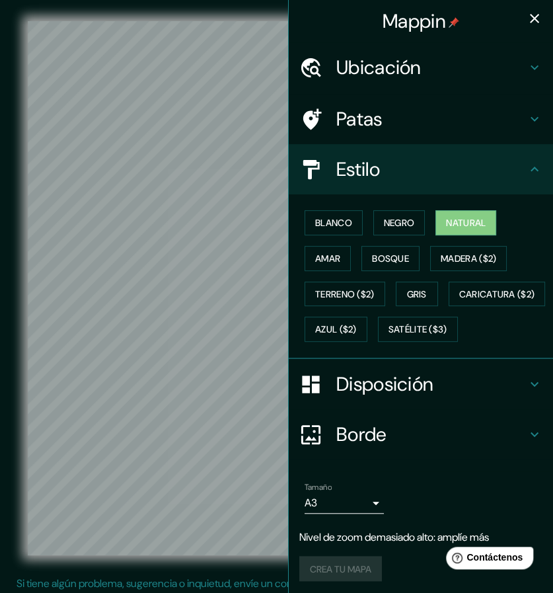
click at [351, 190] on div "Mappin Ubicación Patas Estilo Blanco Negro Natural [PERSON_NAME] ($2) Terreno (…" at bounding box center [276, 298] width 553 height 597
click at [334, 244] on div "Mappin Ubicación Patas Estilo Blanco Negro Natural [PERSON_NAME] ($2) Terreno (…" at bounding box center [276, 298] width 553 height 597
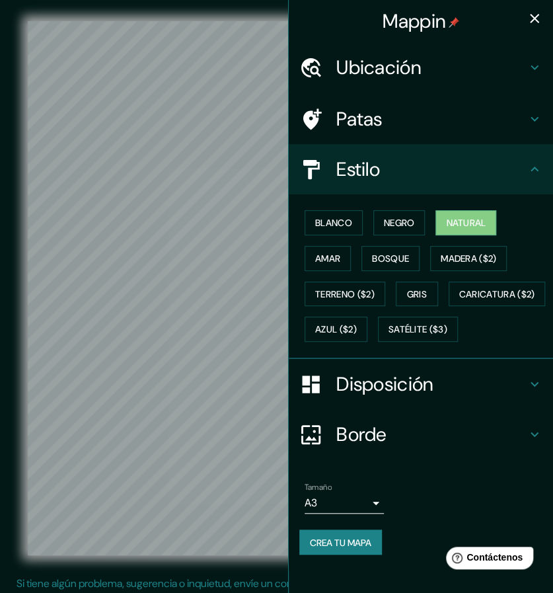
click at [530, 14] on icon "button" at bounding box center [535, 19] width 16 height 16
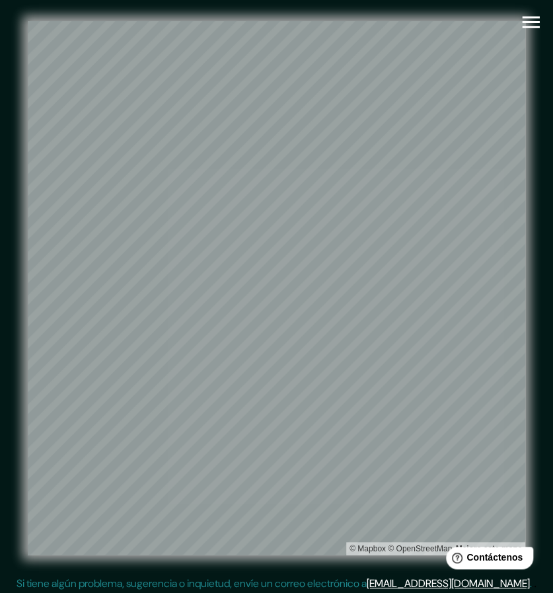
click at [533, 24] on icon "button" at bounding box center [531, 22] width 23 height 23
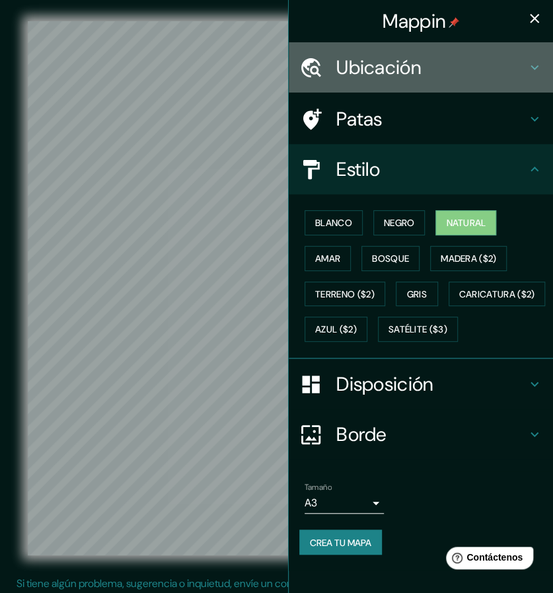
click at [512, 64] on h4 "Ubicación" at bounding box center [432, 68] width 190 height 24
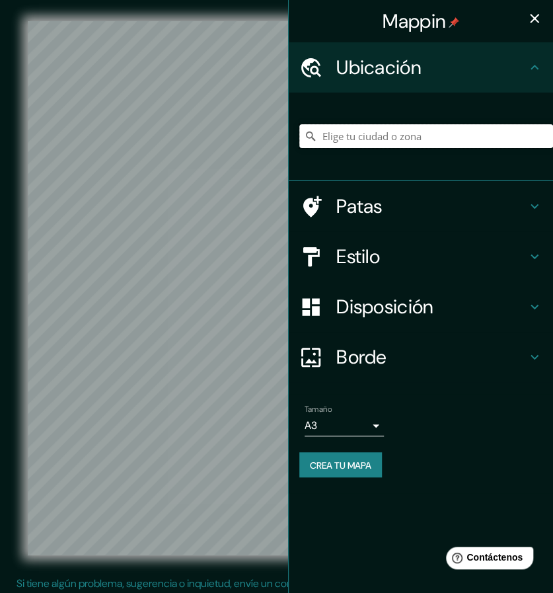
click at [419, 138] on input "Elige tu ciudad o zona" at bounding box center [427, 136] width 254 height 24
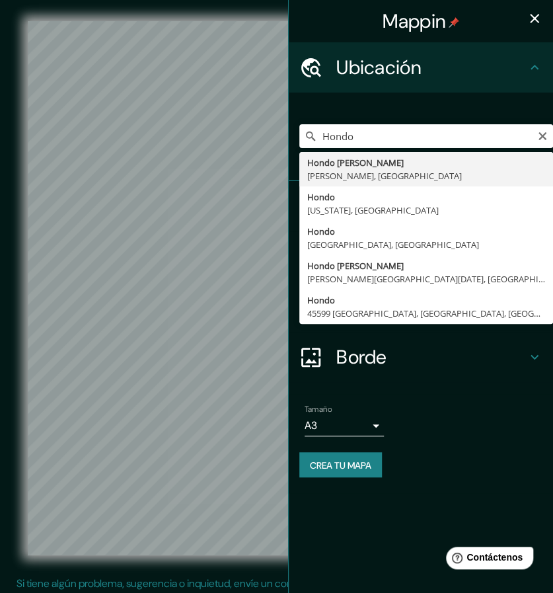
type input "[PERSON_NAME][GEOGRAPHIC_DATA], [GEOGRAPHIC_DATA]"
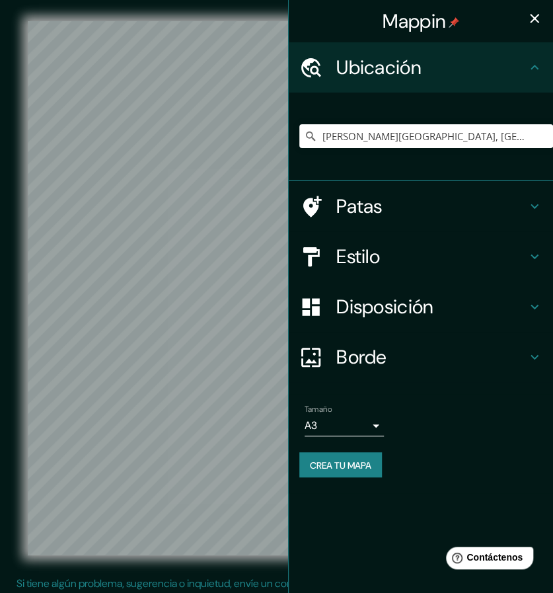
click at [458, 203] on h4 "Patas" at bounding box center [432, 206] width 190 height 24
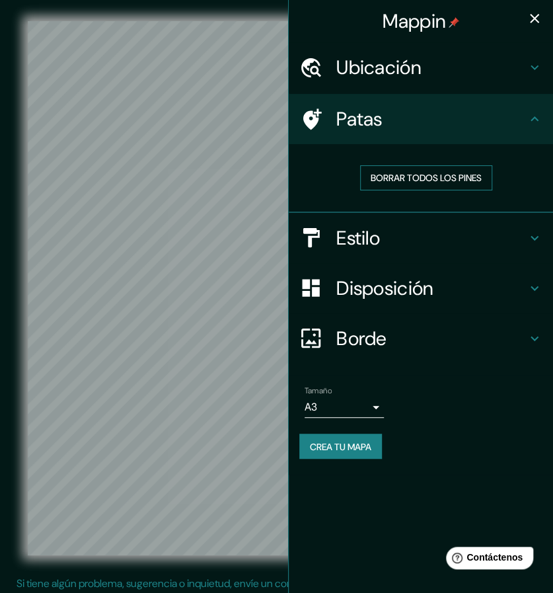
click at [469, 181] on font "Borrar todos los pines" at bounding box center [426, 178] width 111 height 12
click at [516, 236] on h4 "Estilo" at bounding box center [432, 238] width 190 height 24
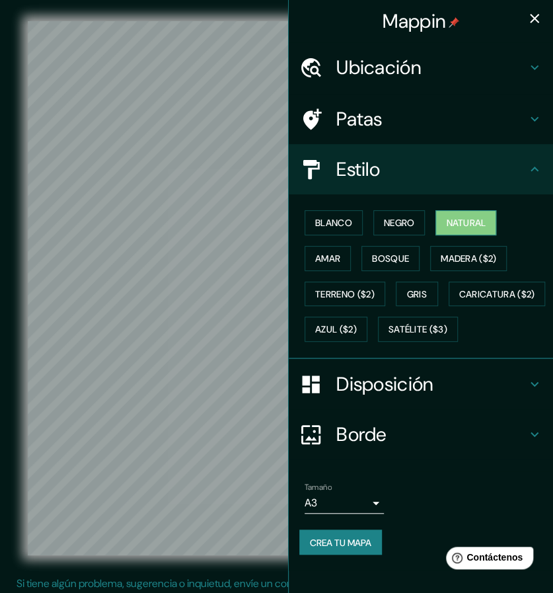
click at [446, 223] on font "Natural" at bounding box center [466, 223] width 40 height 12
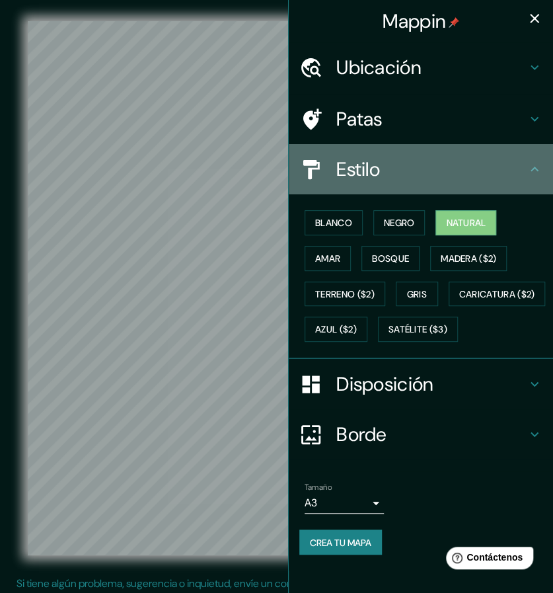
click at [527, 176] on icon at bounding box center [535, 169] width 16 height 16
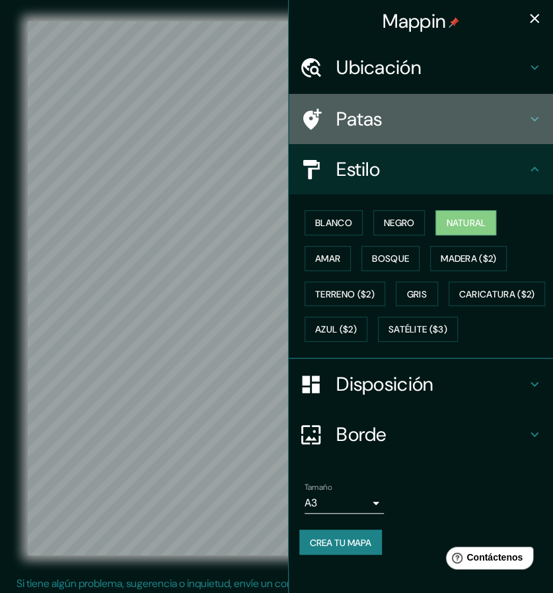
click at [527, 118] on icon at bounding box center [535, 119] width 16 height 16
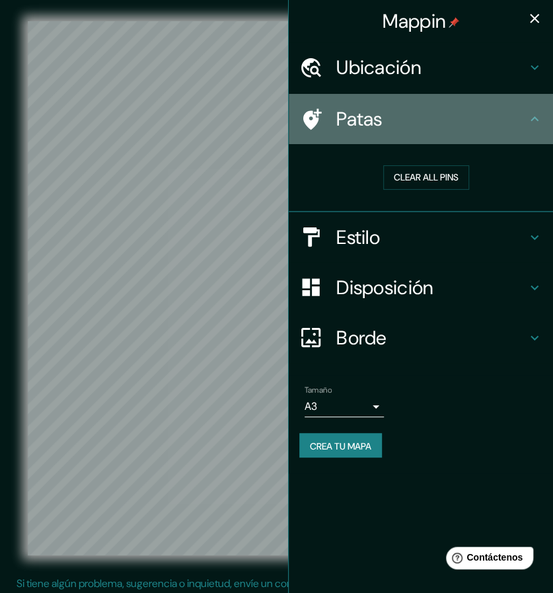
click at [537, 124] on icon at bounding box center [535, 119] width 16 height 16
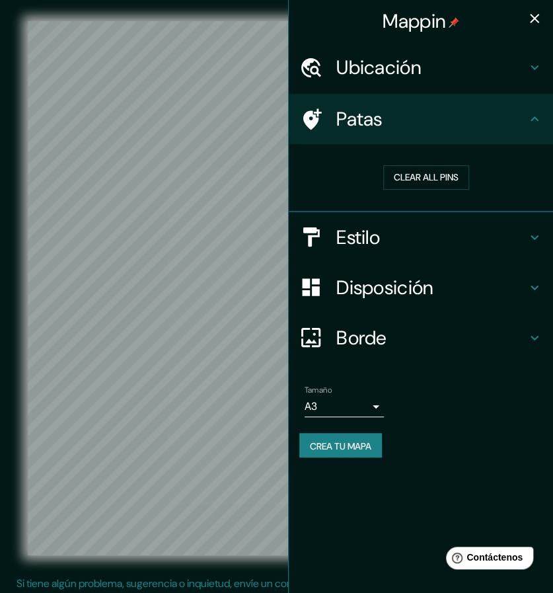
click at [537, 234] on icon at bounding box center [535, 237] width 16 height 16
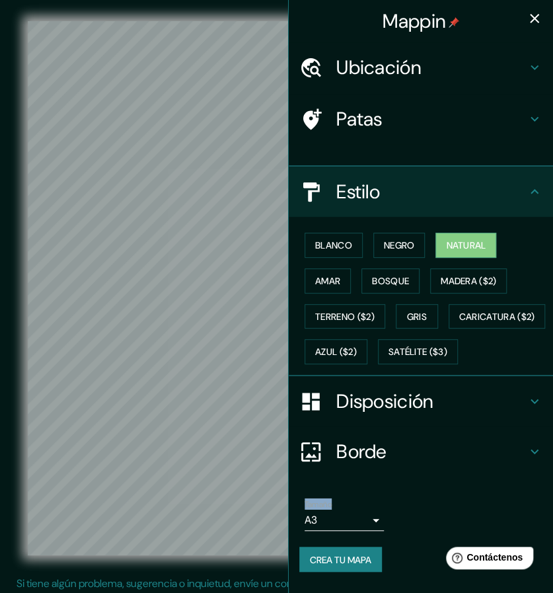
click at [537, 234] on div "Blanco Negro Natural [PERSON_NAME] ($2) Terreno ($2) Gris Caricatura ($2) Azul …" at bounding box center [427, 298] width 254 height 142
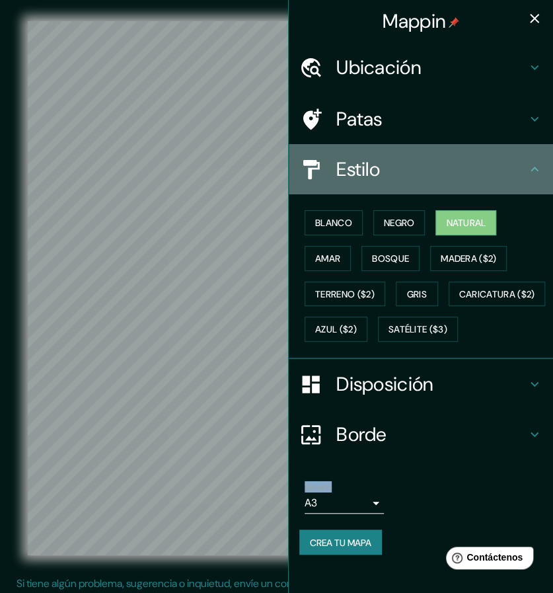
click at [532, 182] on div "Estilo" at bounding box center [421, 169] width 264 height 50
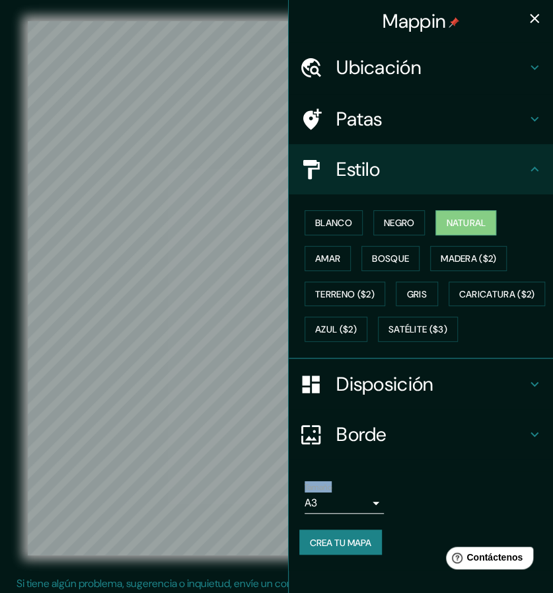
click at [527, 174] on icon at bounding box center [535, 169] width 16 height 16
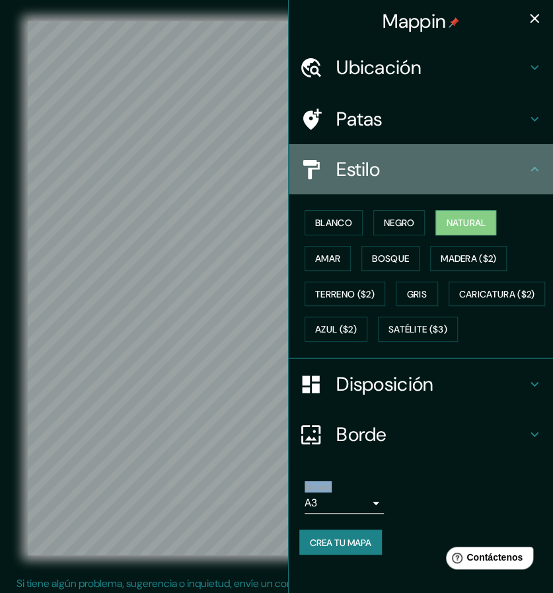
click at [448, 180] on h4 "Estilo" at bounding box center [432, 169] width 190 height 24
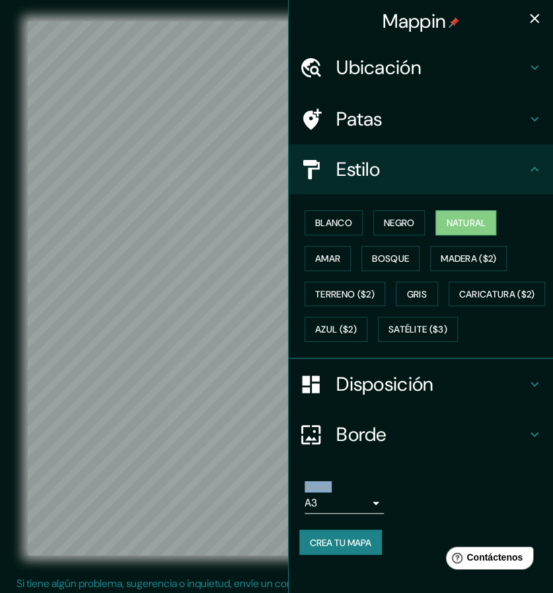
scroll to position [8, 0]
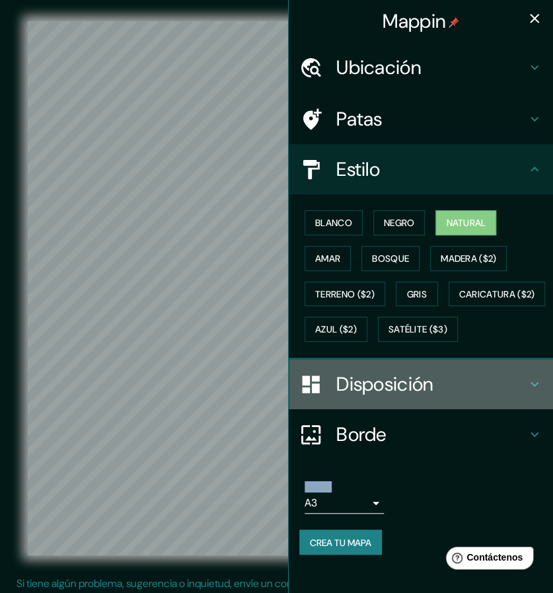
click at [512, 396] on h4 "Disposición" at bounding box center [432, 384] width 190 height 24
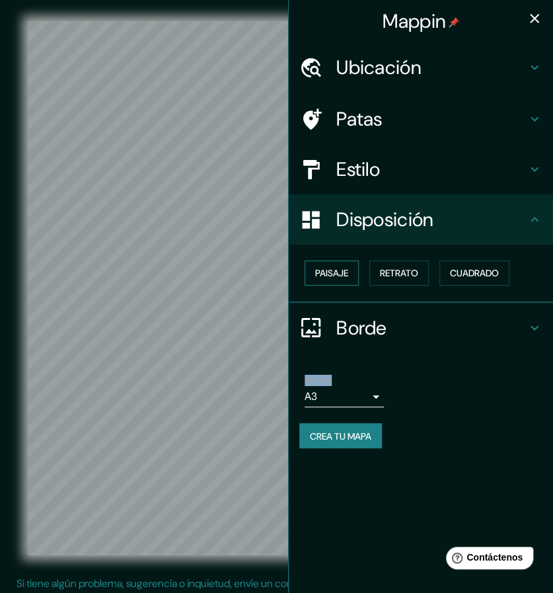
click at [346, 281] on font "Paisaje" at bounding box center [331, 272] width 33 height 17
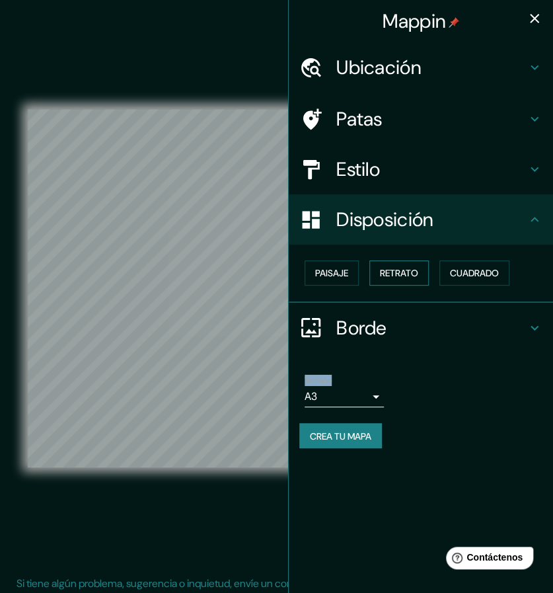
click at [381, 277] on font "Retrato" at bounding box center [399, 273] width 38 height 12
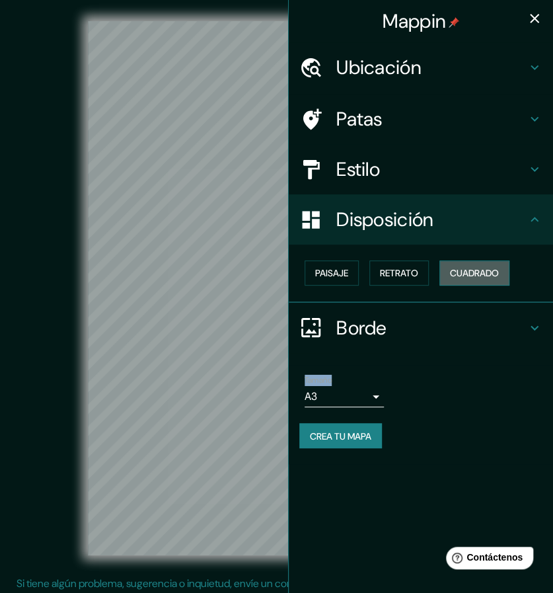
click at [471, 269] on font "Cuadrado" at bounding box center [474, 273] width 49 height 12
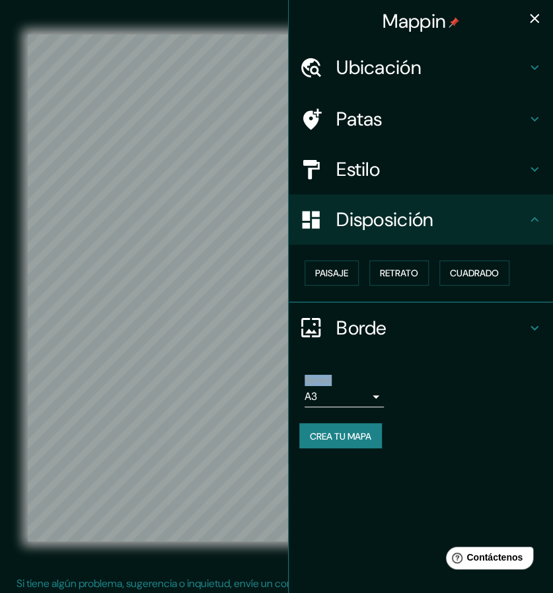
click at [530, 325] on icon at bounding box center [535, 328] width 16 height 16
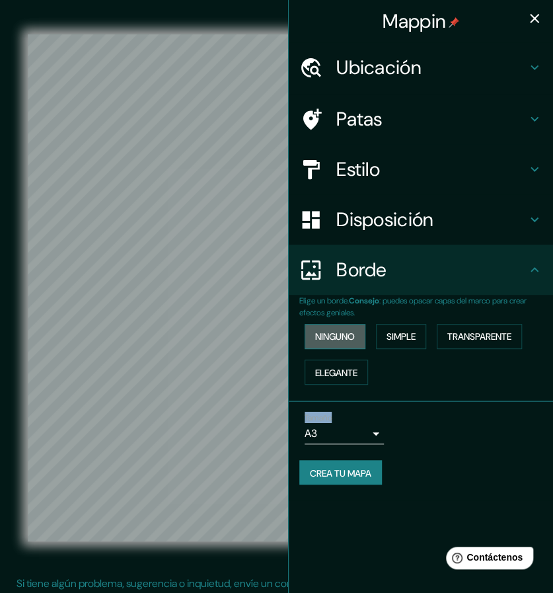
click at [342, 333] on font "Ninguno" at bounding box center [335, 337] width 40 height 12
click at [415, 334] on font "Simple" at bounding box center [401, 337] width 29 height 12
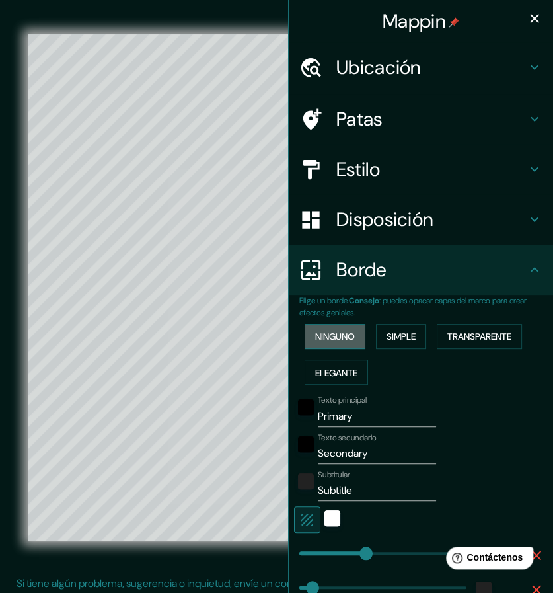
click at [328, 334] on font "Ninguno" at bounding box center [335, 337] width 40 height 12
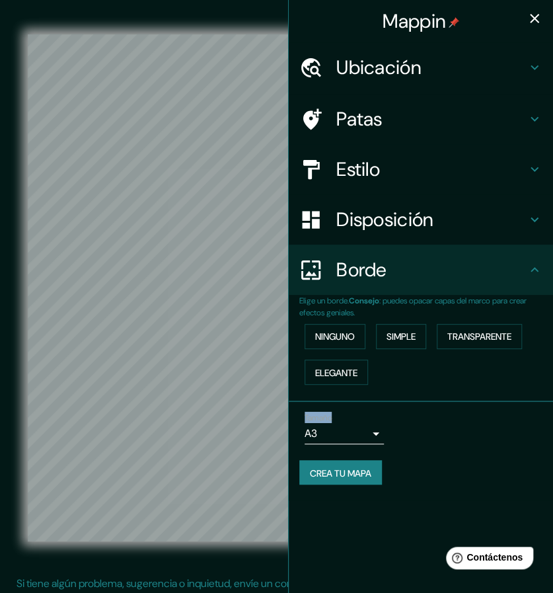
click at [528, 281] on div "Borde" at bounding box center [421, 270] width 264 height 50
click at [534, 273] on icon at bounding box center [535, 270] width 16 height 16
click at [536, 21] on icon "button" at bounding box center [535, 19] width 16 height 16
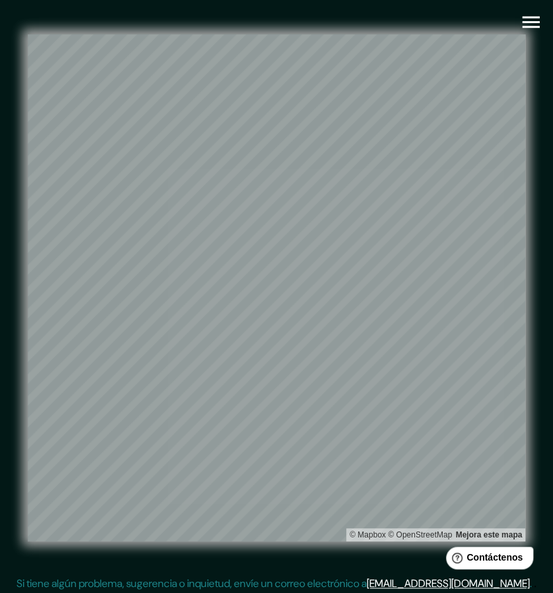
click at [525, 27] on icon "button" at bounding box center [530, 23] width 17 height 12
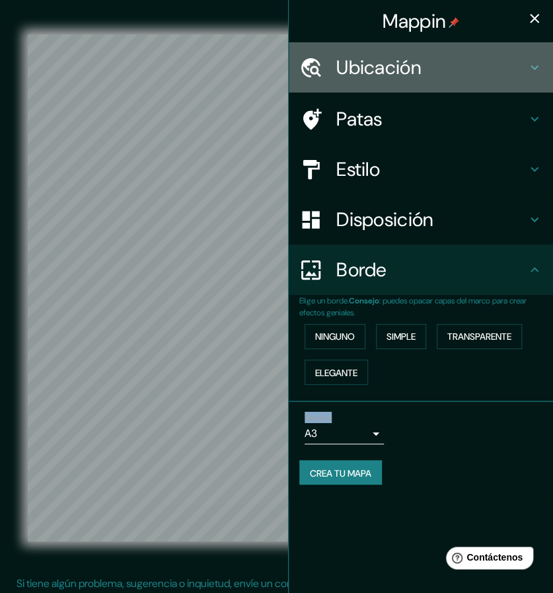
click at [528, 61] on icon at bounding box center [535, 68] width 16 height 16
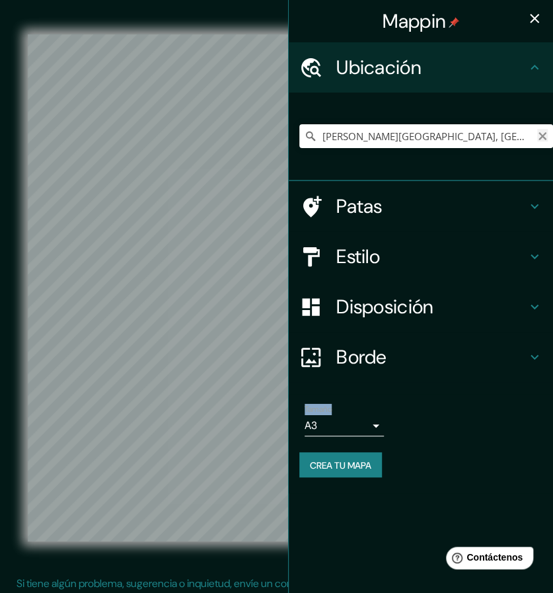
click at [540, 140] on icon "Claro" at bounding box center [543, 136] width 11 height 11
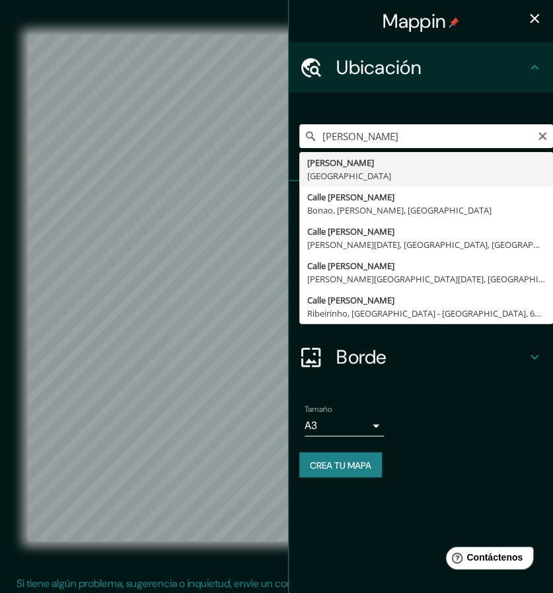
type input "[PERSON_NAME], [GEOGRAPHIC_DATA]"
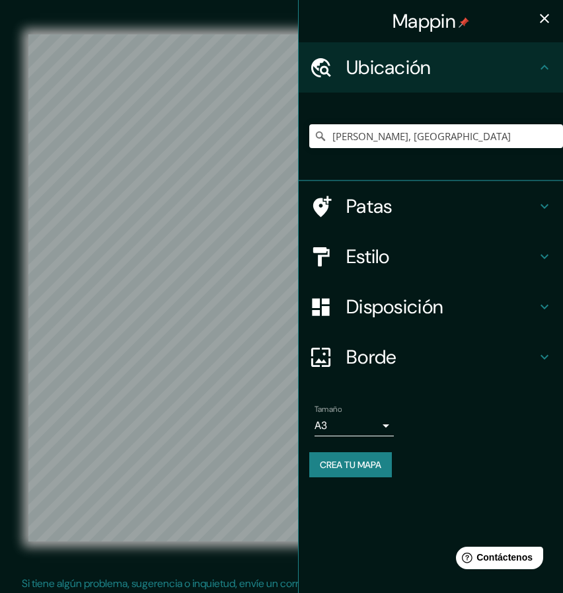
click at [376, 432] on body "Mappin Ubicación [PERSON_NAME], [GEOGRAPHIC_DATA] Patas Estilo Disposición Bord…" at bounding box center [281, 296] width 563 height 593
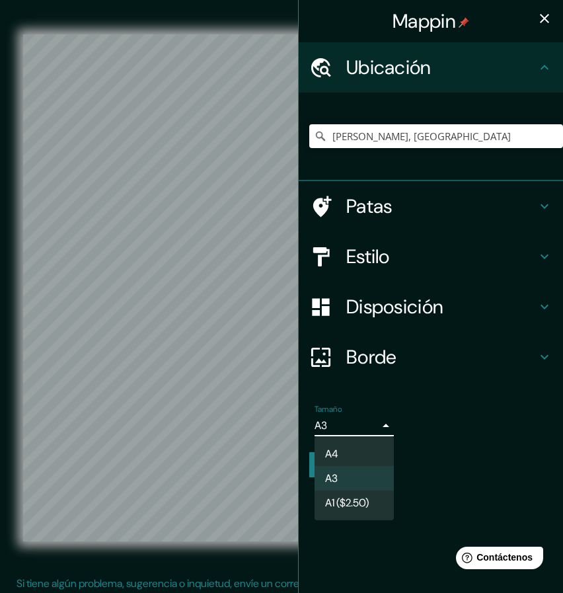
click at [350, 473] on li "A3" at bounding box center [354, 478] width 79 height 24
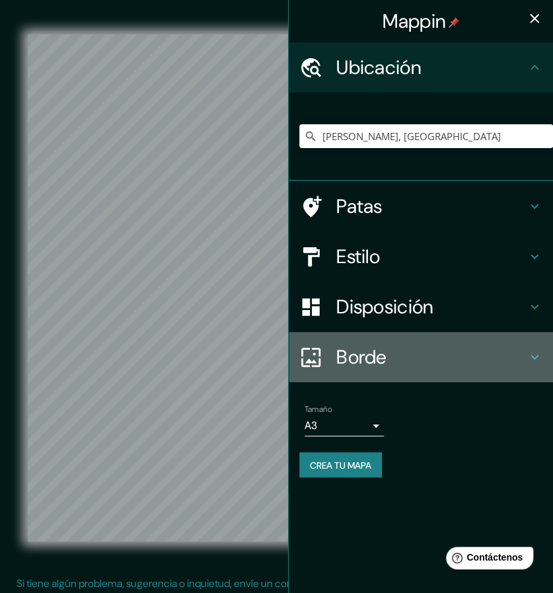
click at [514, 356] on h4 "Borde" at bounding box center [432, 357] width 190 height 24
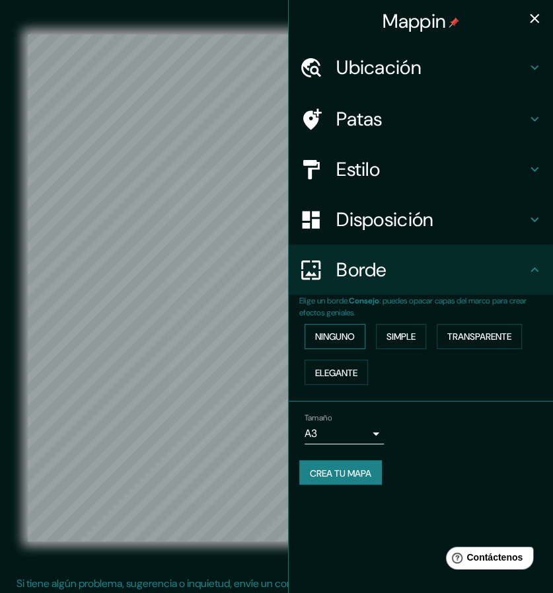
click at [353, 334] on font "Ninguno" at bounding box center [335, 337] width 40 height 12
click at [404, 334] on font "Simple" at bounding box center [401, 337] width 29 height 12
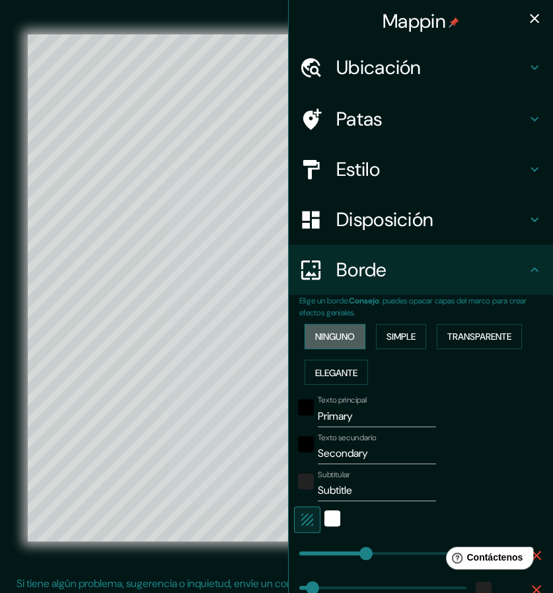
click at [351, 335] on button "Ninguno" at bounding box center [335, 336] width 61 height 25
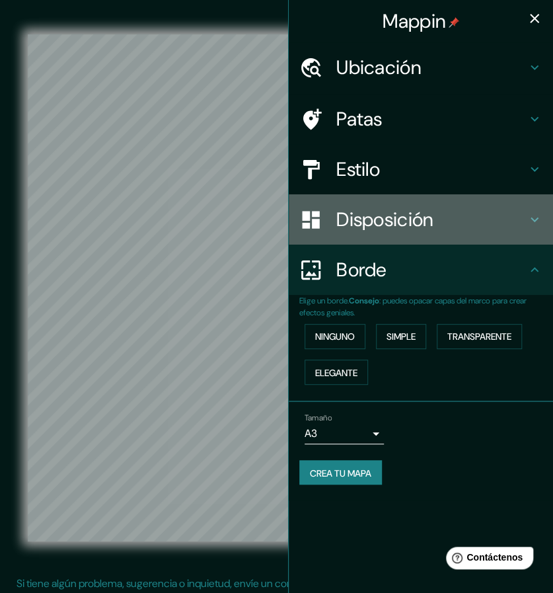
click at [473, 218] on h4 "Disposición" at bounding box center [432, 220] width 190 height 24
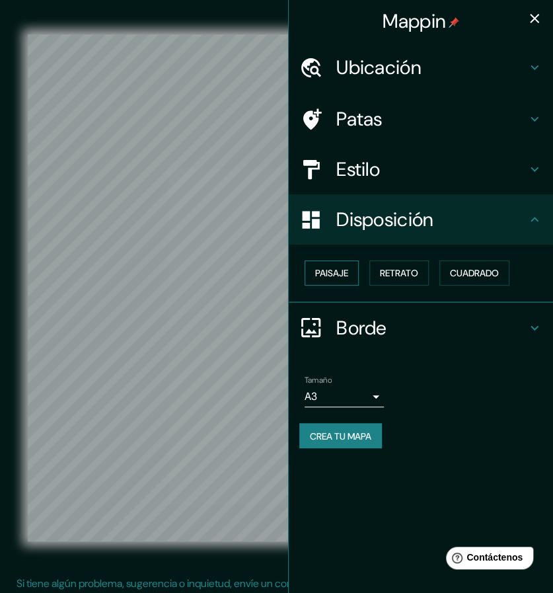
click at [327, 273] on font "Paisaje" at bounding box center [331, 273] width 33 height 12
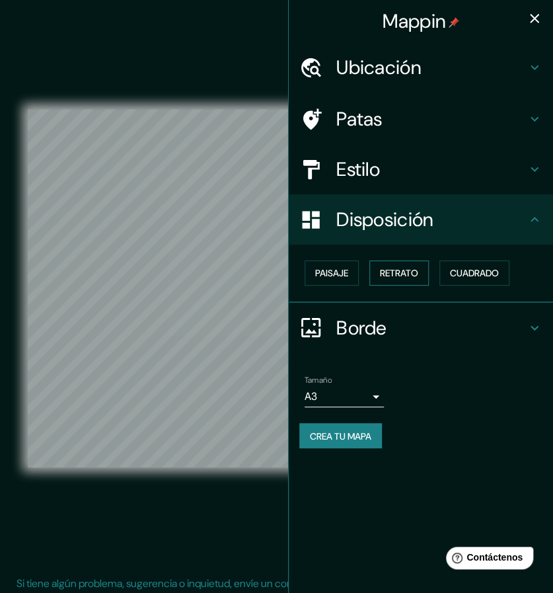
click at [391, 268] on font "Retrato" at bounding box center [399, 273] width 38 height 12
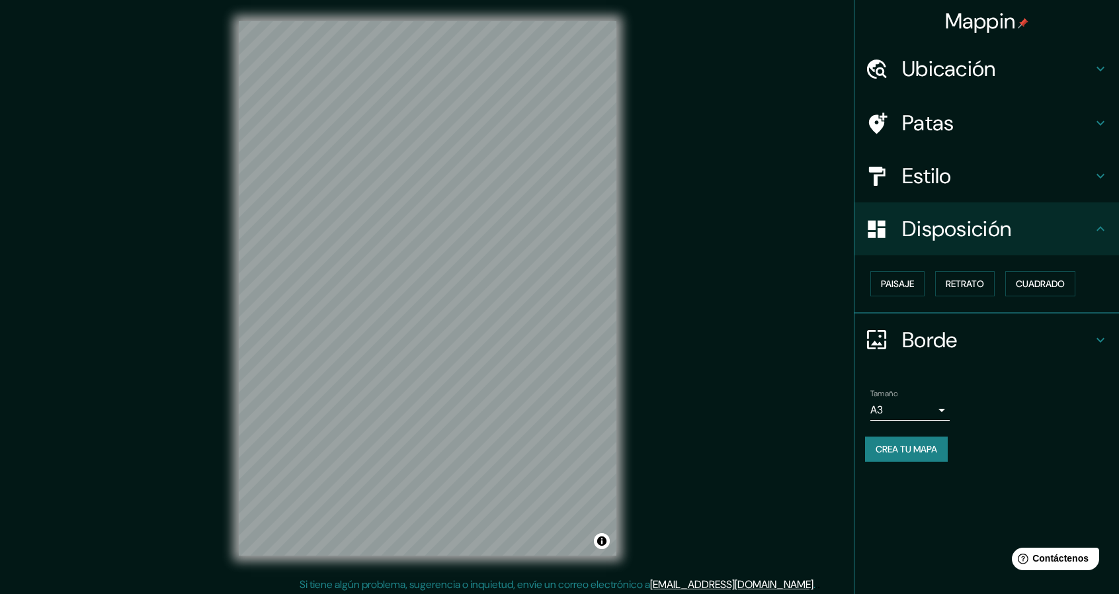
click at [955, 173] on h4 "Estilo" at bounding box center [997, 176] width 190 height 26
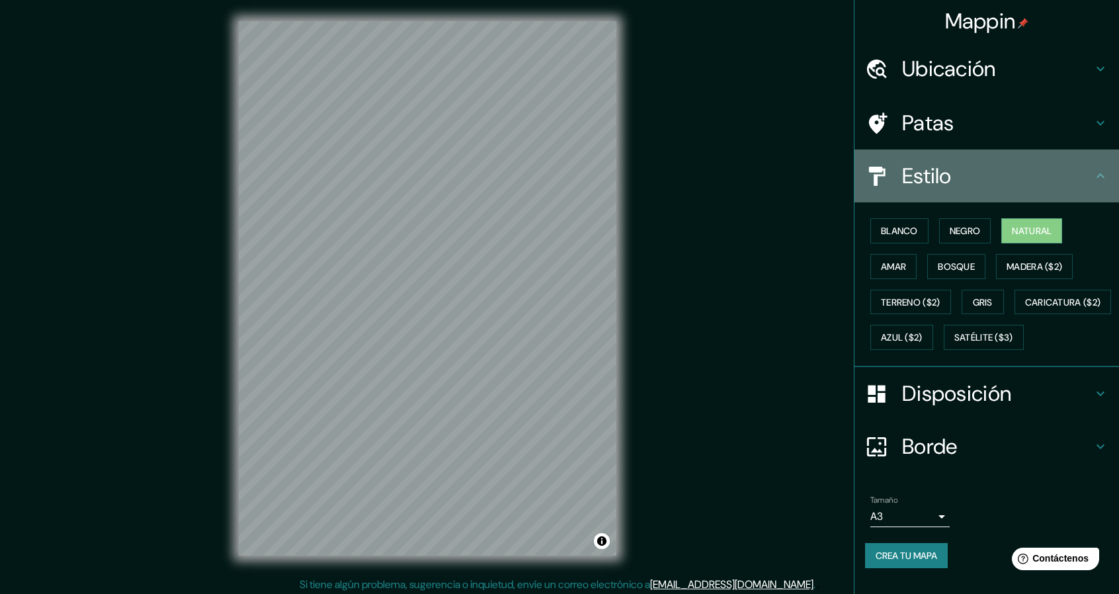
click at [1092, 169] on icon at bounding box center [1100, 176] width 16 height 16
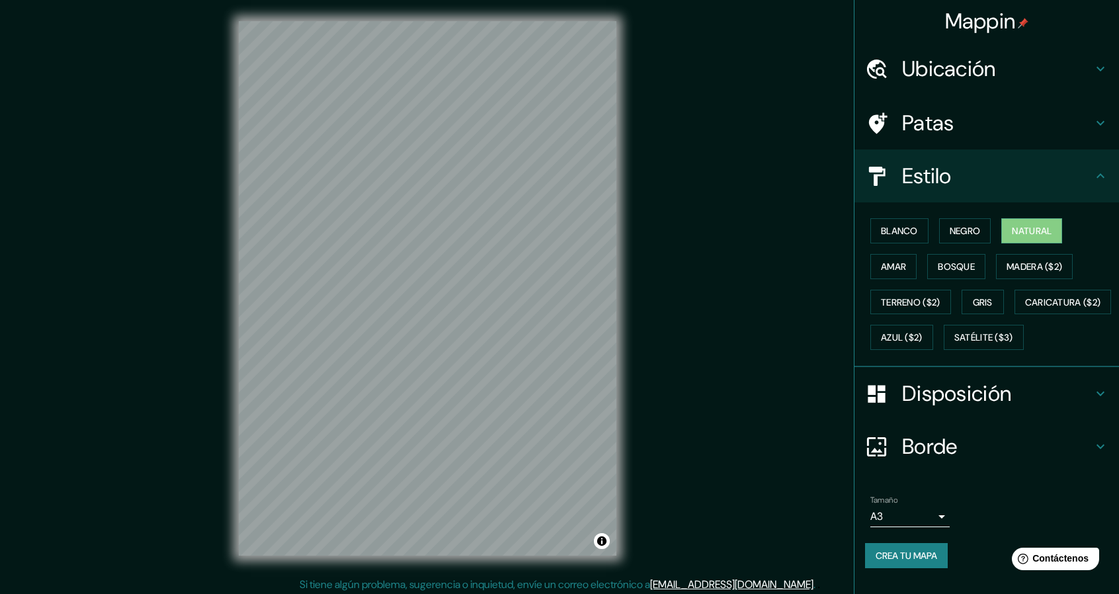
click at [1092, 401] on icon at bounding box center [1100, 394] width 16 height 16
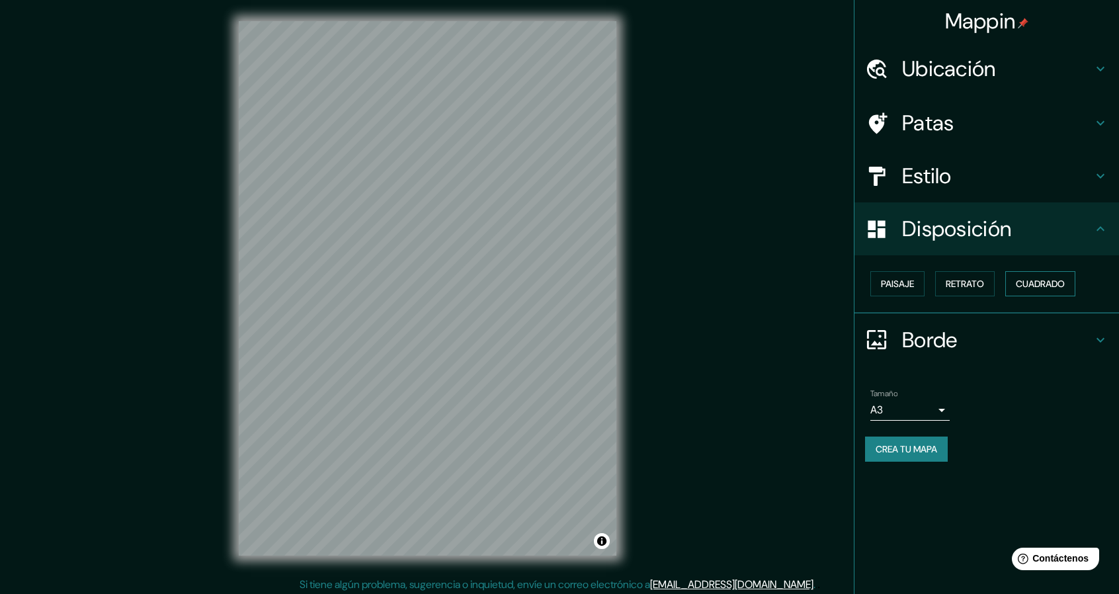
click at [1045, 276] on font "Cuadrado" at bounding box center [1040, 283] width 49 height 17
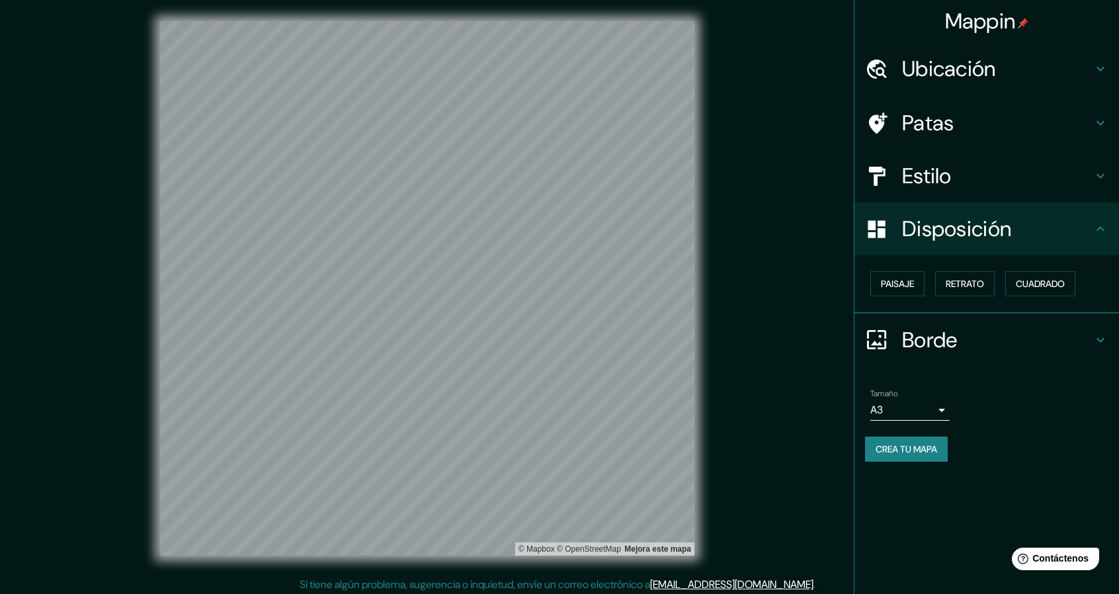
scroll to position [4, 0]
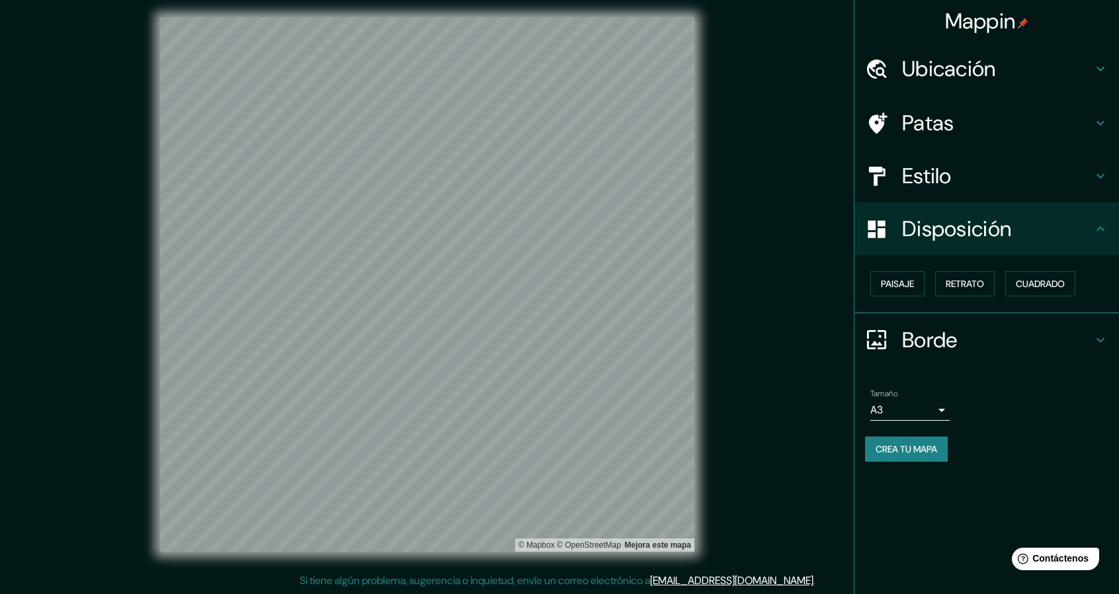
click at [1000, 66] on h4 "Ubicación" at bounding box center [997, 69] width 190 height 26
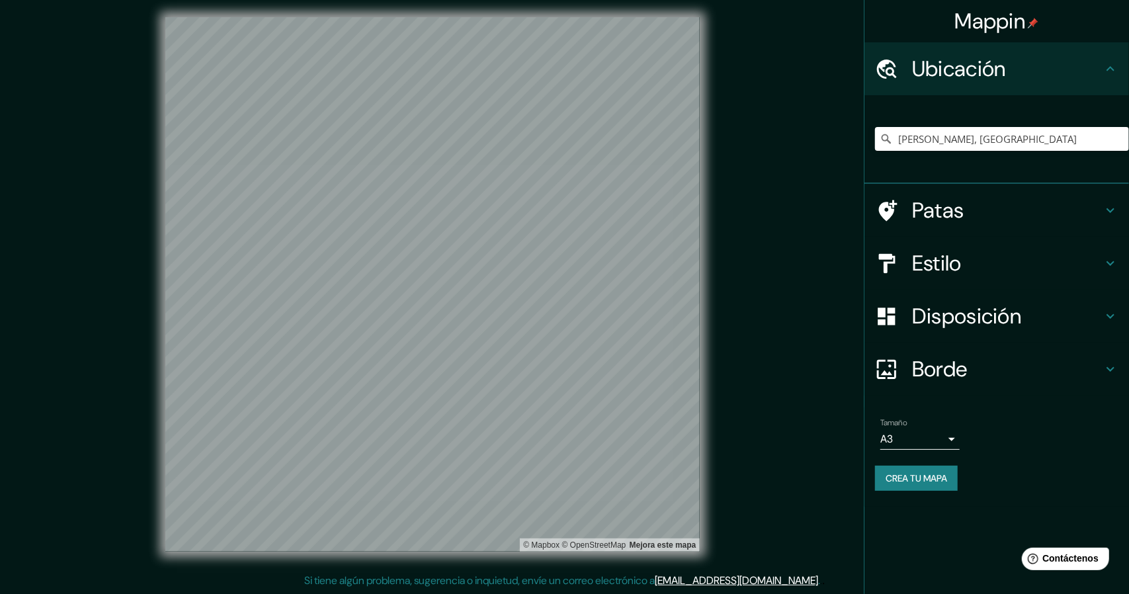
click at [944, 436] on body "Mappin Ubicación [PERSON_NAME], [GEOGRAPHIC_DATA] Patas Estilo Disposición Bord…" at bounding box center [564, 293] width 1129 height 594
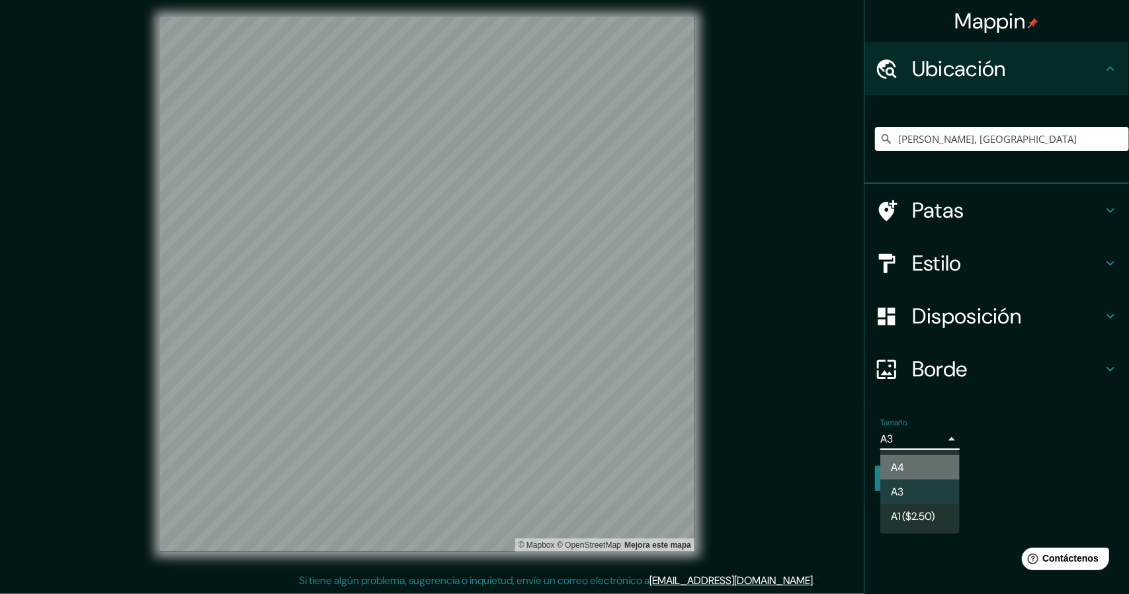
click at [929, 462] on li "A4" at bounding box center [919, 467] width 79 height 24
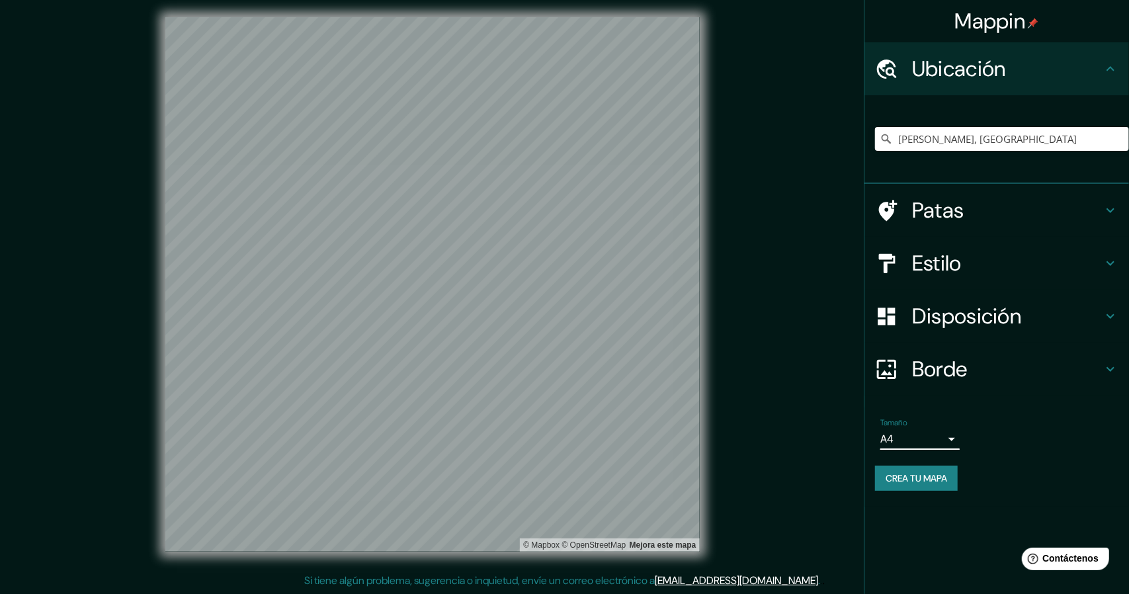
click at [937, 440] on body "Mappin Ubicación [PERSON_NAME], [GEOGRAPHIC_DATA] Patas Estilo Disposición Bord…" at bounding box center [564, 293] width 1129 height 594
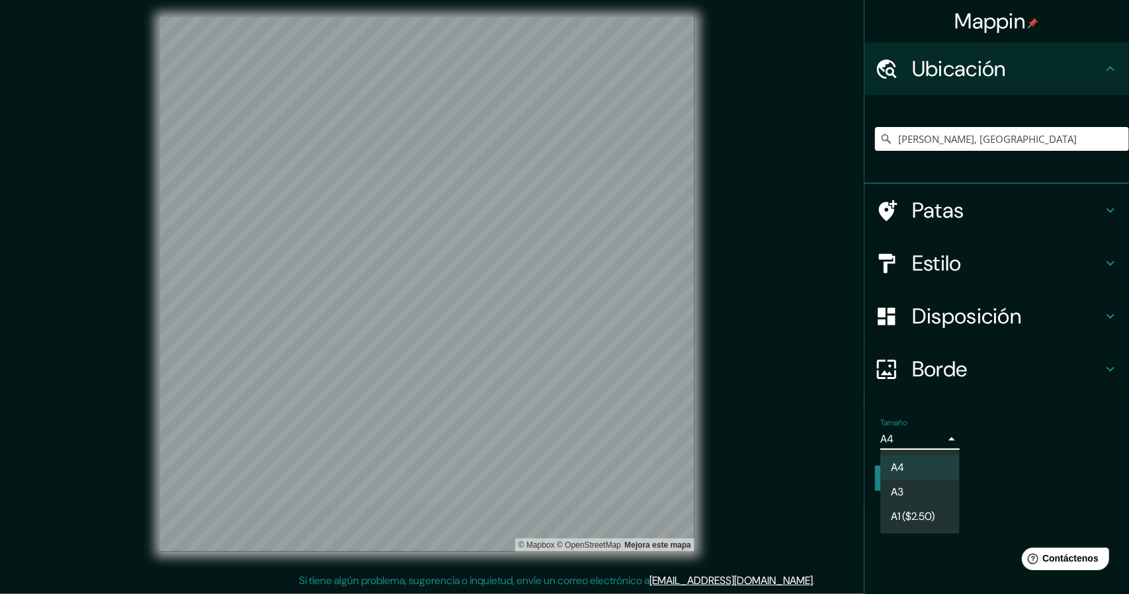
click at [907, 491] on li "A3" at bounding box center [919, 491] width 79 height 24
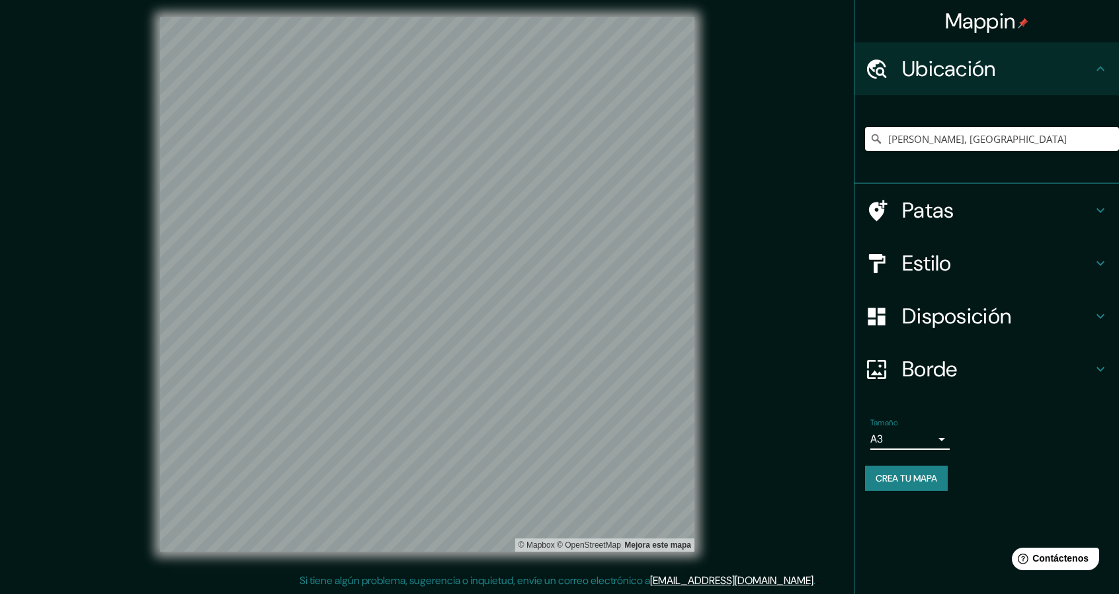
click at [938, 453] on div "Tamaño A3 a4" at bounding box center [986, 434] width 243 height 42
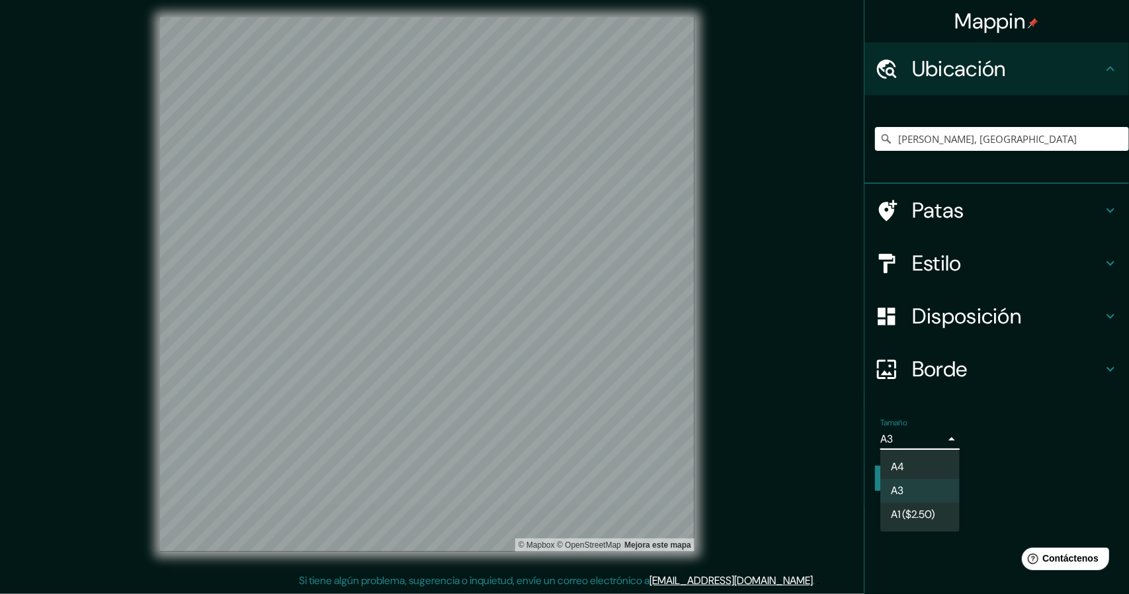
click at [943, 437] on body "Mappin Ubicación [PERSON_NAME], [GEOGRAPHIC_DATA] Patas Estilo Disposición Bord…" at bounding box center [564, 293] width 1129 height 594
click at [920, 518] on font "A1 ($2.50)" at bounding box center [913, 516] width 44 height 14
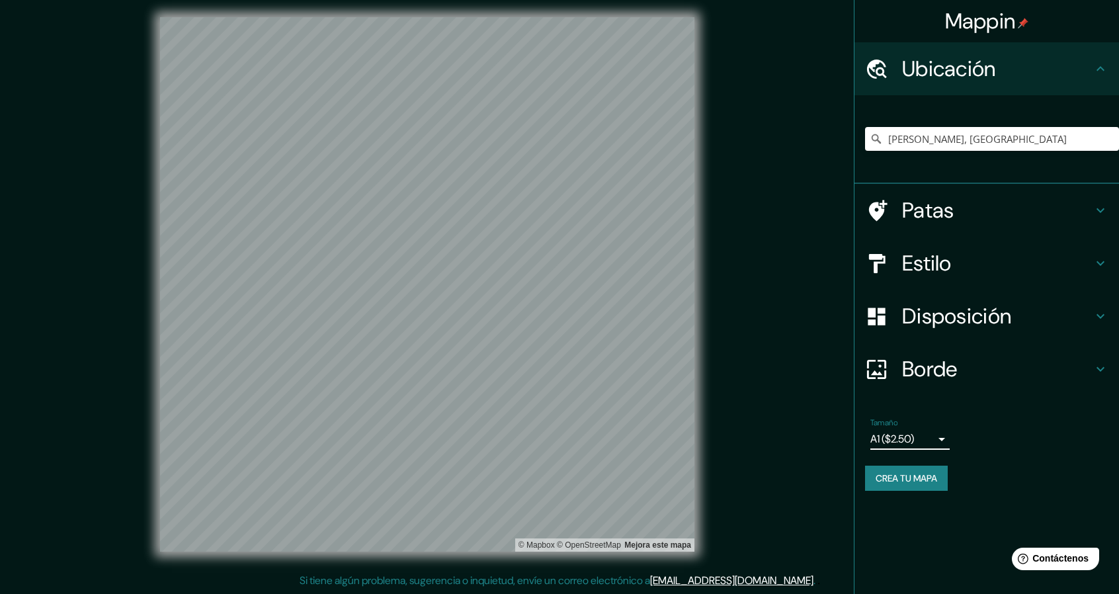
click at [937, 475] on font "Crea tu mapa" at bounding box center [905, 478] width 61 height 12
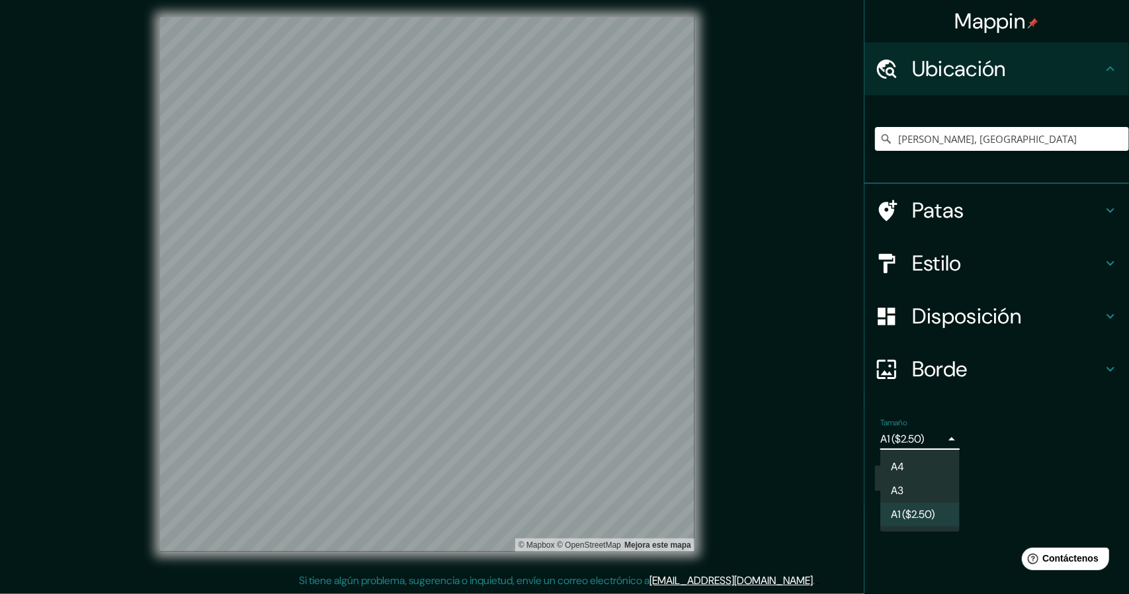
click at [945, 434] on body "Mappin Ubicación [PERSON_NAME], [GEOGRAPHIC_DATA] Patas Estilo Disposición Bord…" at bounding box center [564, 293] width 1129 height 594
click at [924, 486] on li "A3" at bounding box center [919, 491] width 79 height 24
type input "a4"
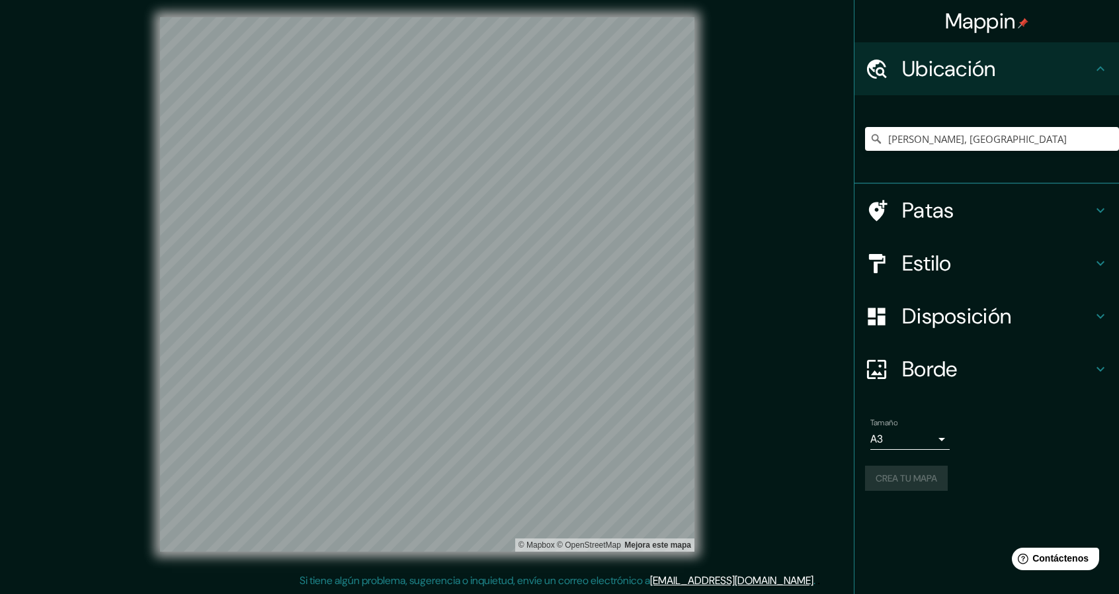
click at [914, 477] on div "Crea tu mapa" at bounding box center [986, 478] width 243 height 25
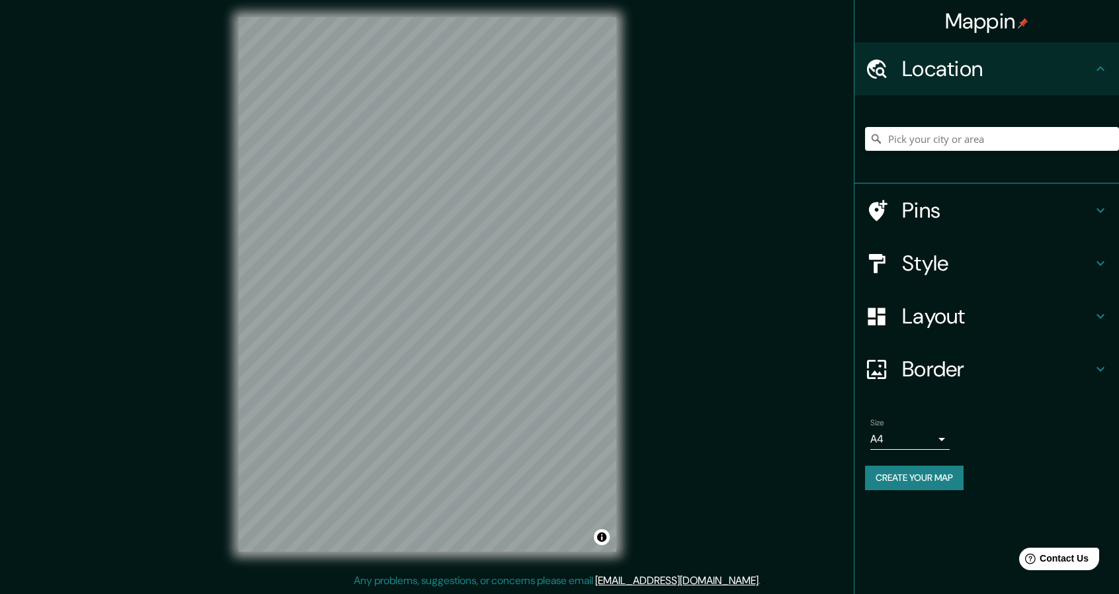
click at [1106, 327] on div "Layout" at bounding box center [986, 316] width 264 height 53
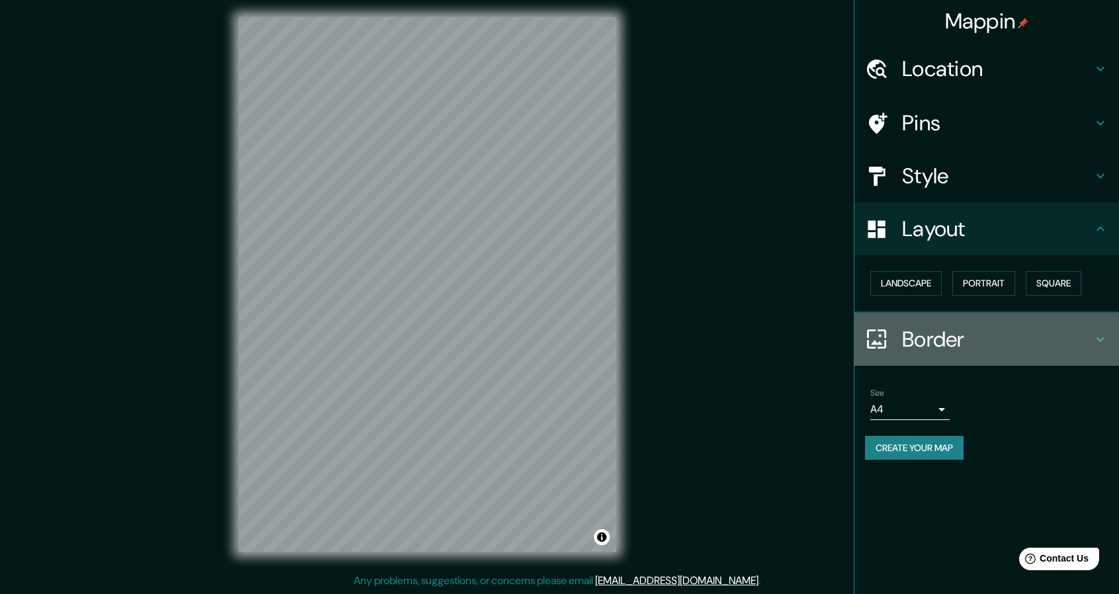
click at [1092, 343] on icon at bounding box center [1100, 339] width 16 height 16
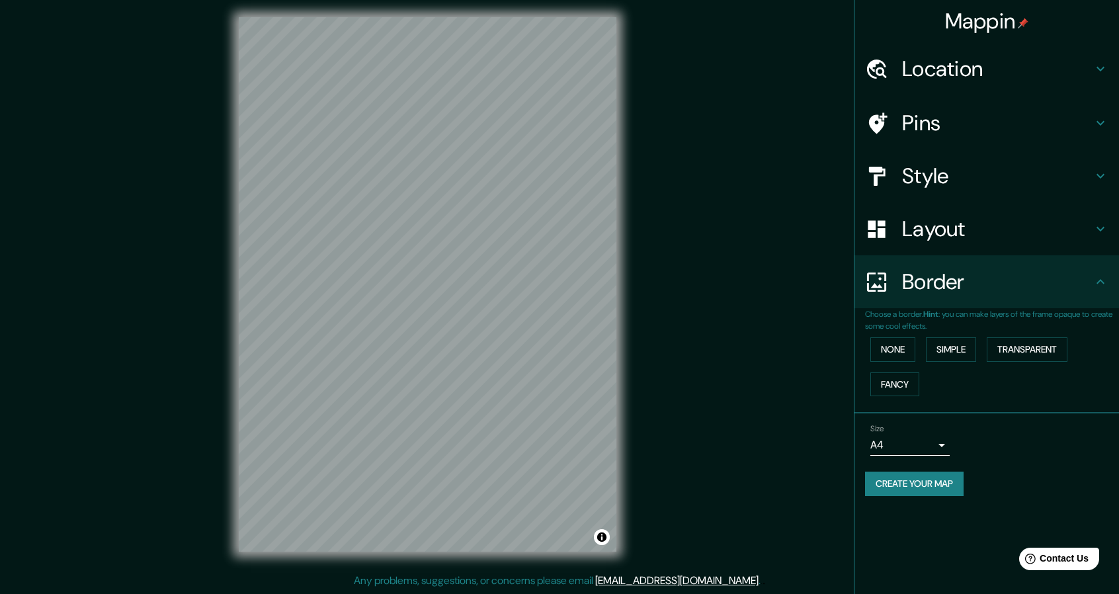
click at [1090, 286] on h4 "Border" at bounding box center [997, 281] width 190 height 26
click at [1096, 238] on div "Layout" at bounding box center [986, 228] width 264 height 53
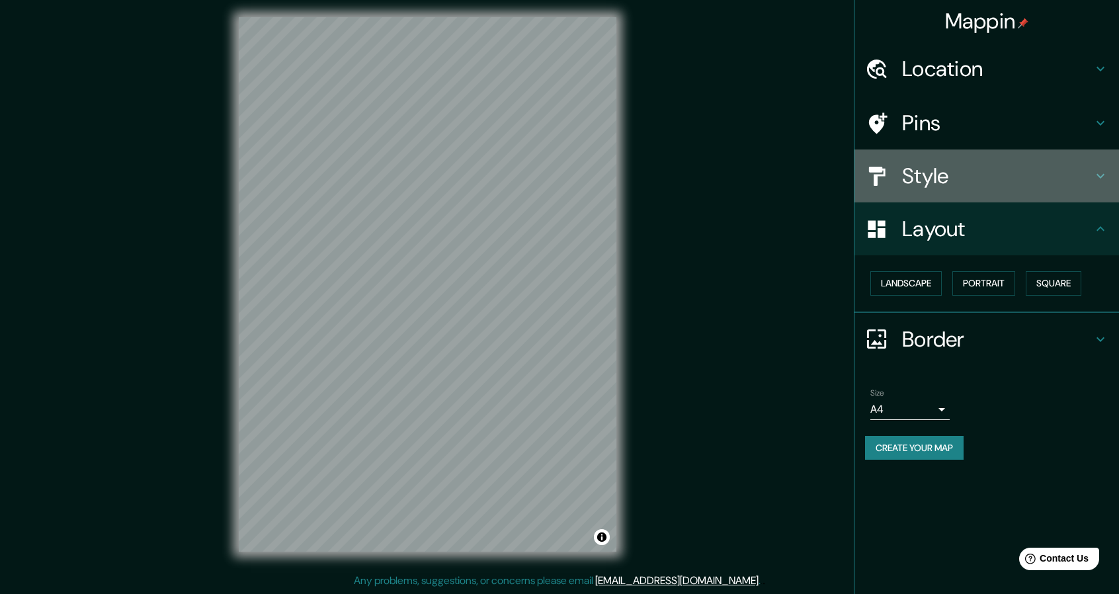
click at [1098, 175] on icon at bounding box center [1100, 176] width 8 height 5
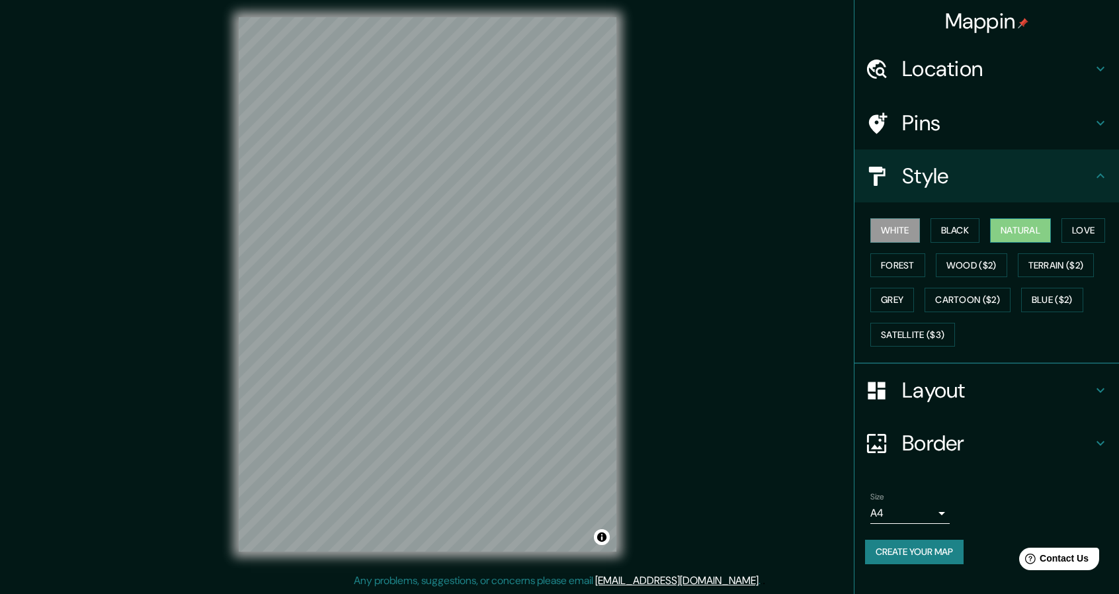
click at [1040, 230] on button "Natural" at bounding box center [1020, 230] width 61 height 24
click at [774, 280] on div "Mappin Location Pins Style White Black Natural Love Forest Wood ($2) Terrain ($…" at bounding box center [559, 295] width 1119 height 598
